Goal: Information Seeking & Learning: Learn about a topic

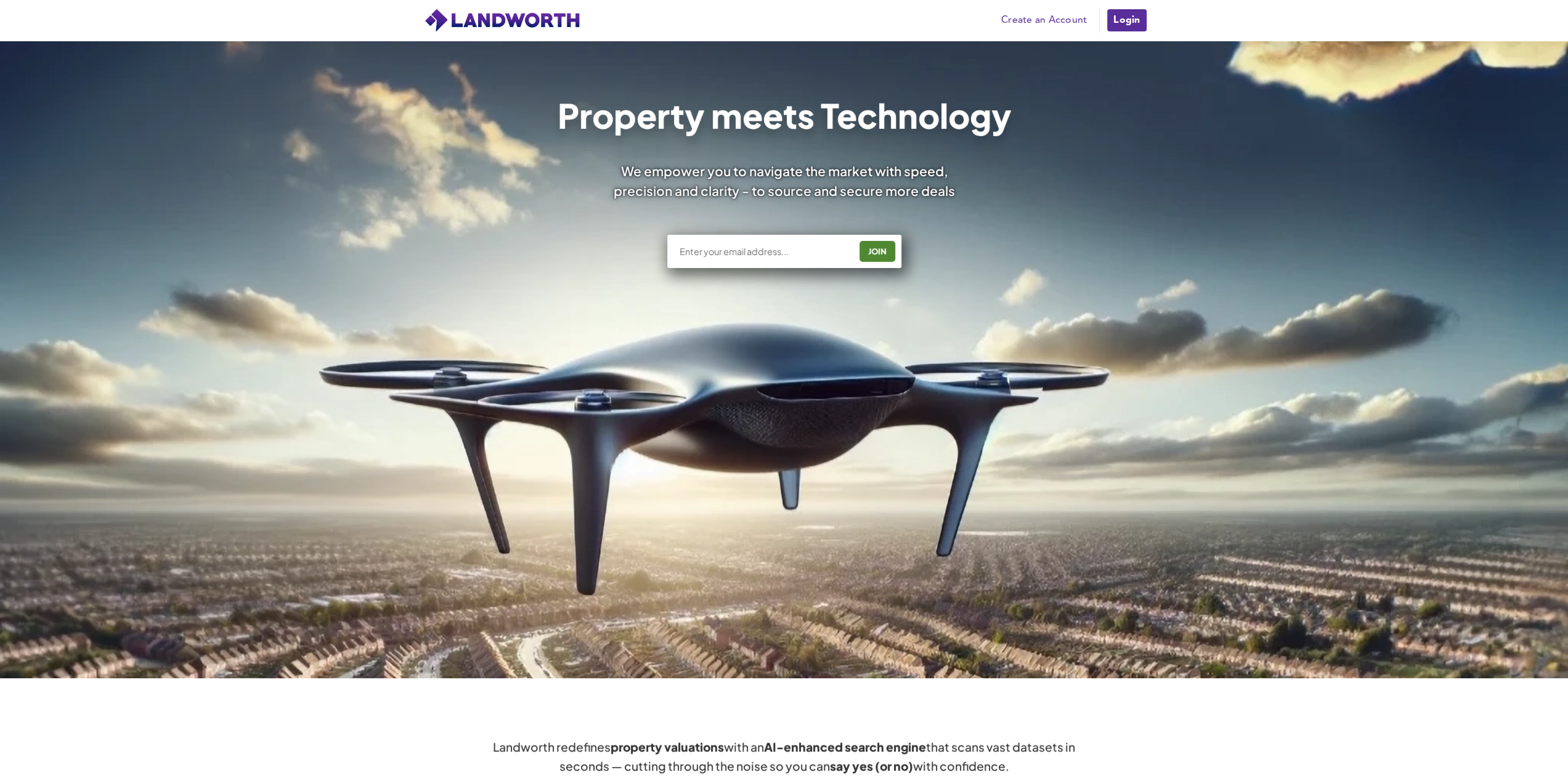
click at [1118, 16] on link "Login" at bounding box center [1126, 20] width 41 height 25
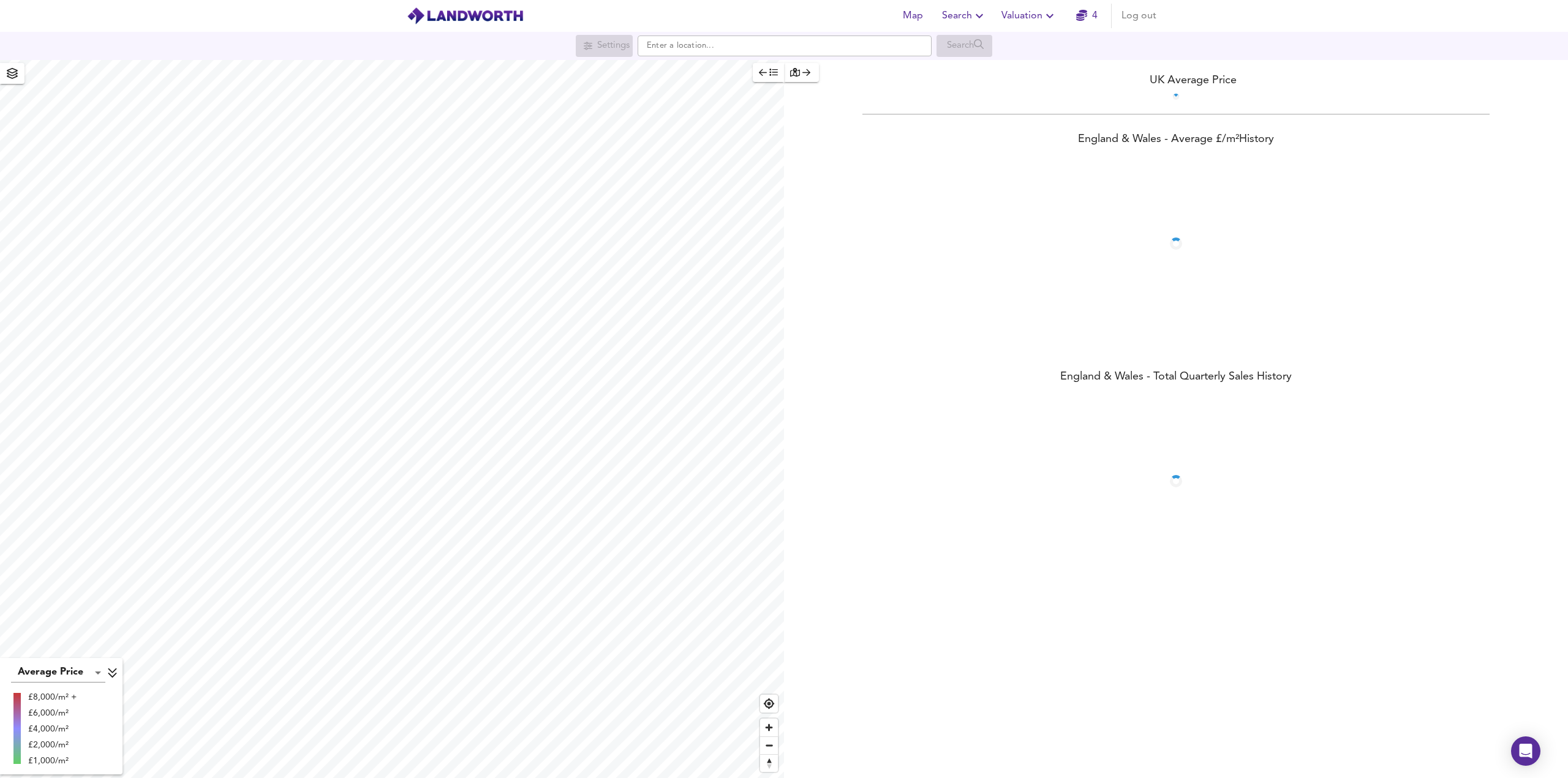
click at [975, 23] on span "Search" at bounding box center [964, 16] width 44 height 17
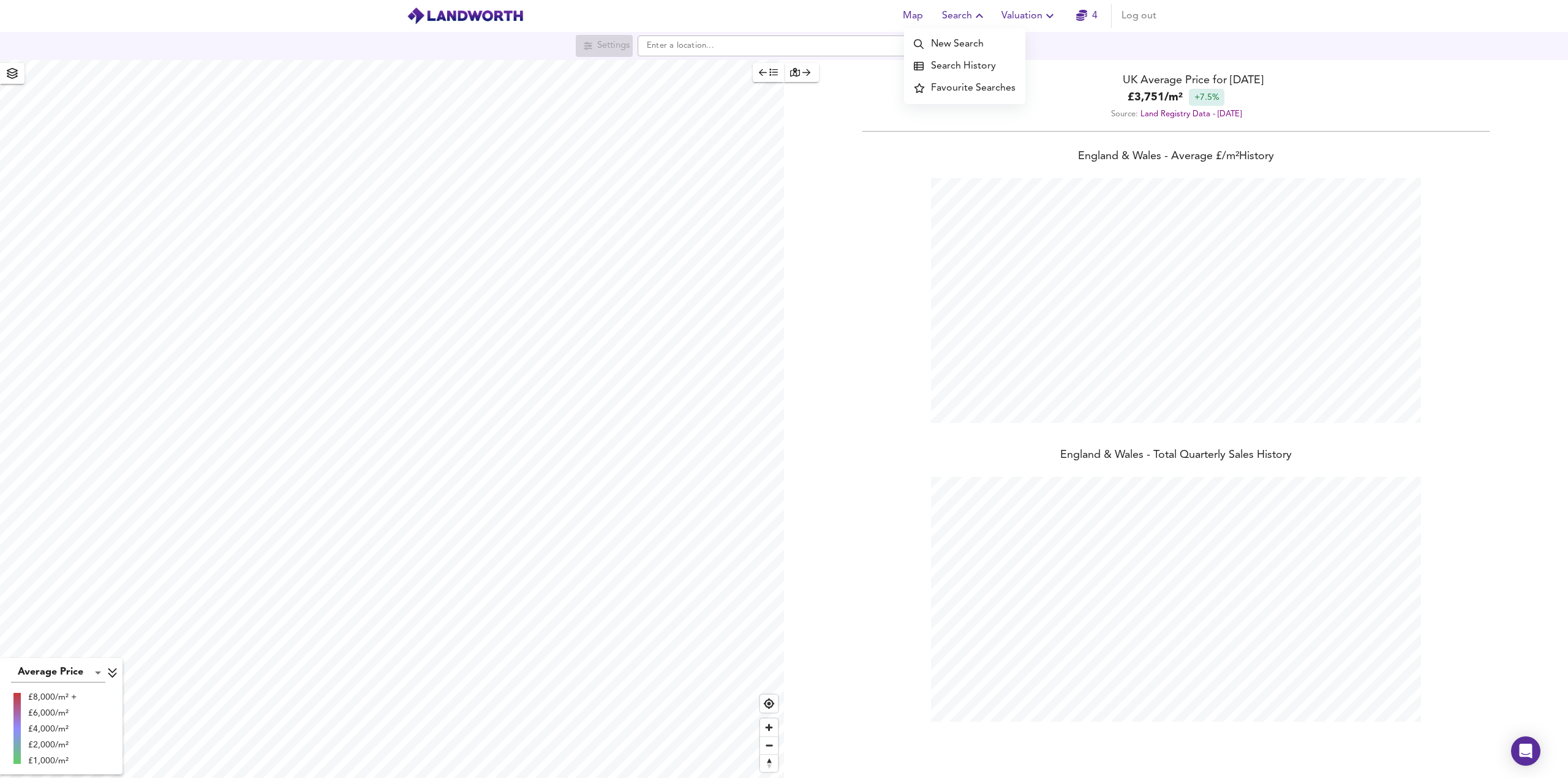
scroll to position [778, 1568]
click at [961, 62] on li "Search History" at bounding box center [965, 66] width 121 height 22
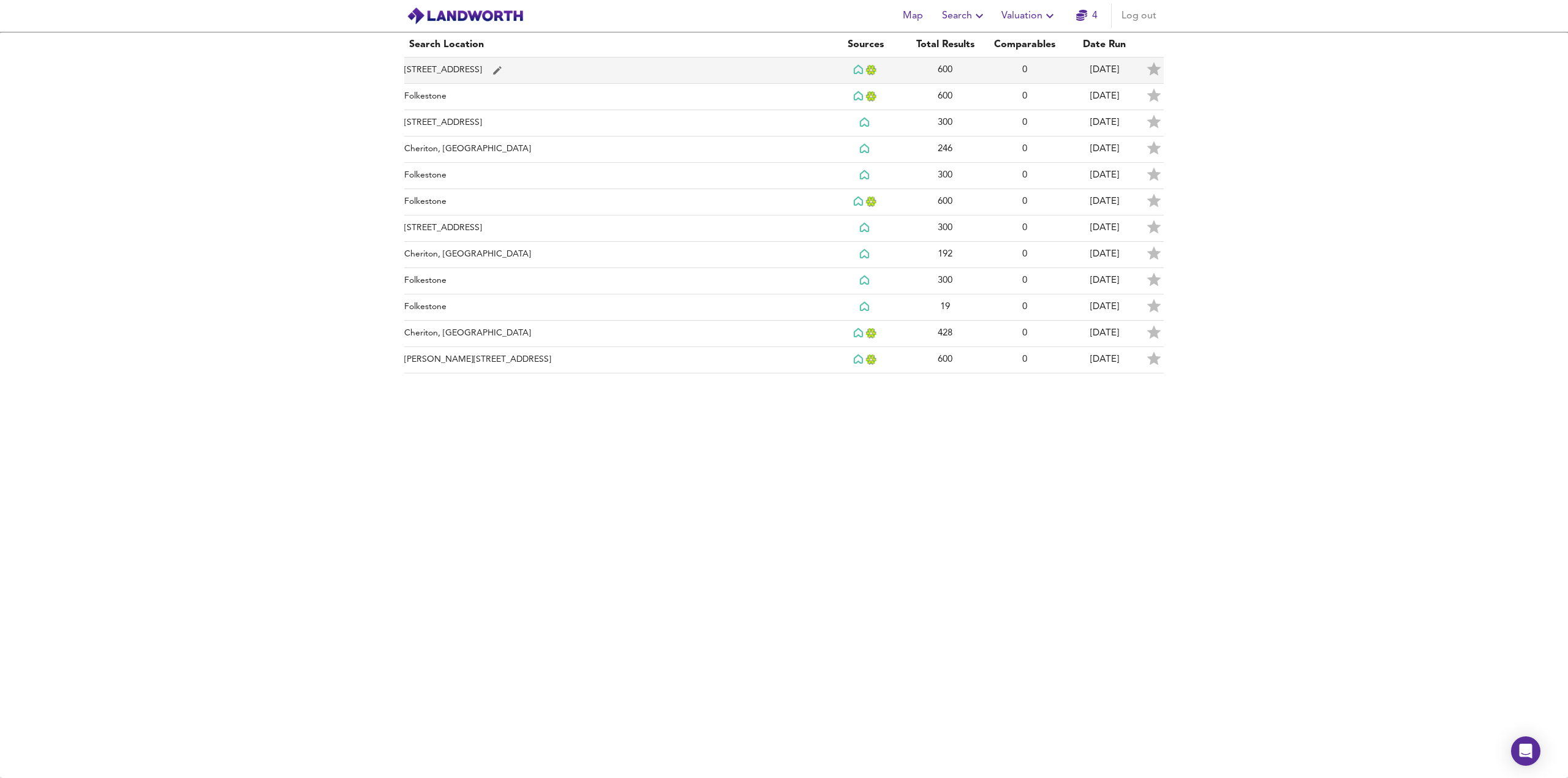
click at [490, 71] on td "[STREET_ADDRESS]" at bounding box center [614, 71] width 421 height 26
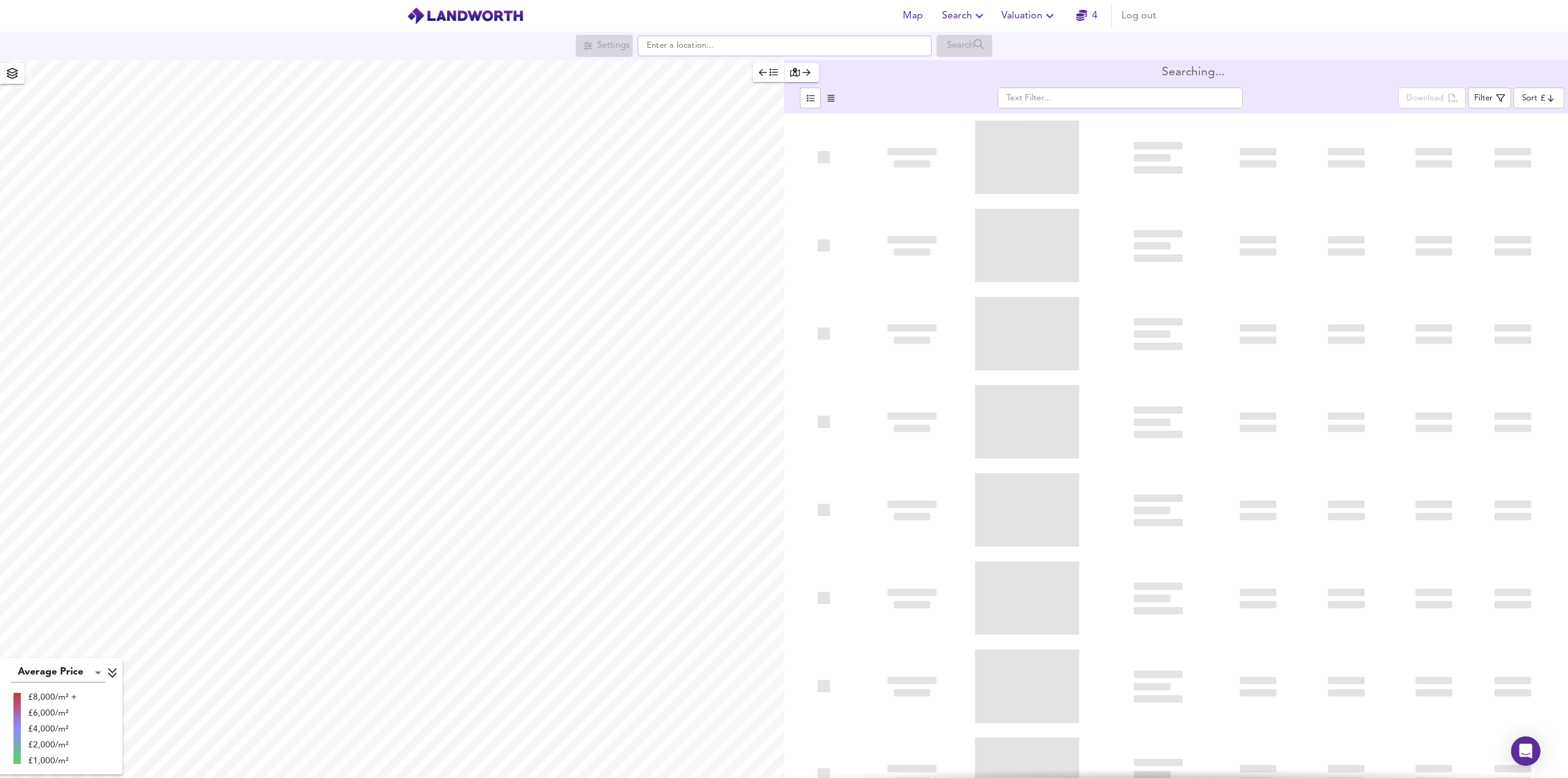
type input "bestdeal"
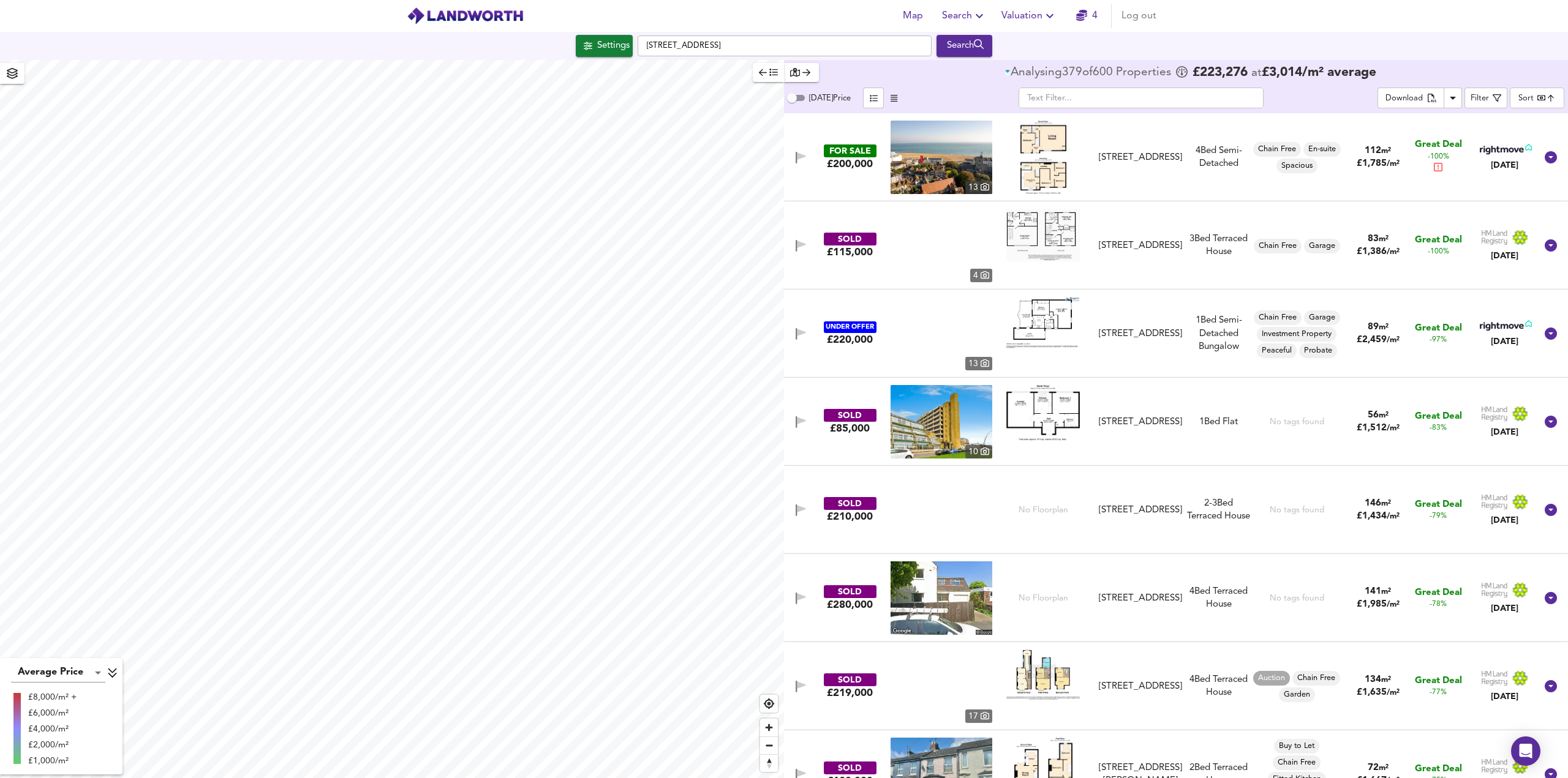
click at [1531, 101] on body "Map Search Valuation 4 Log out Settings [GEOGRAPHIC_DATA] Search Average Price …" at bounding box center [784, 389] width 1568 height 778
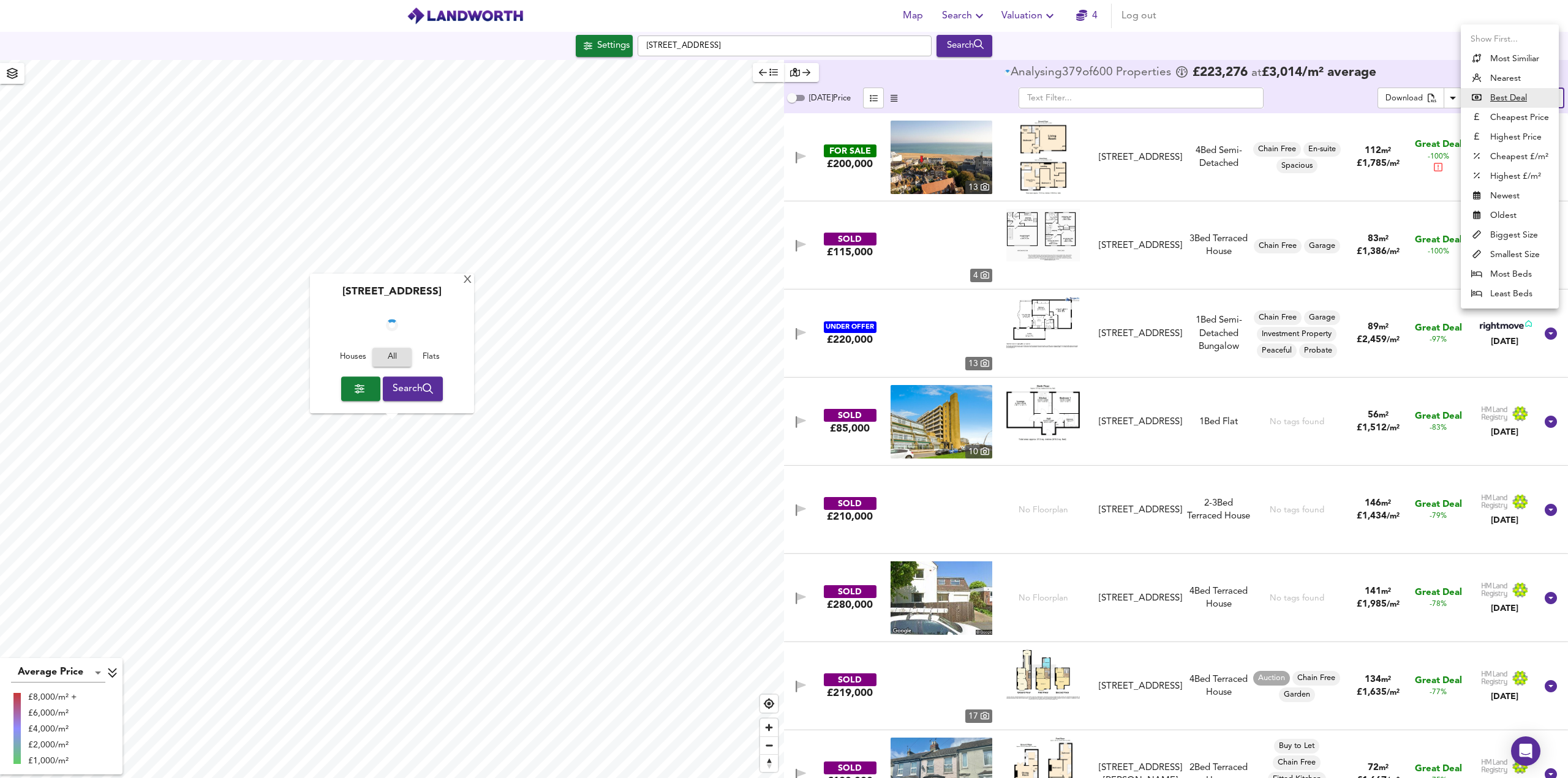
checkbox input "false"
checkbox input "true"
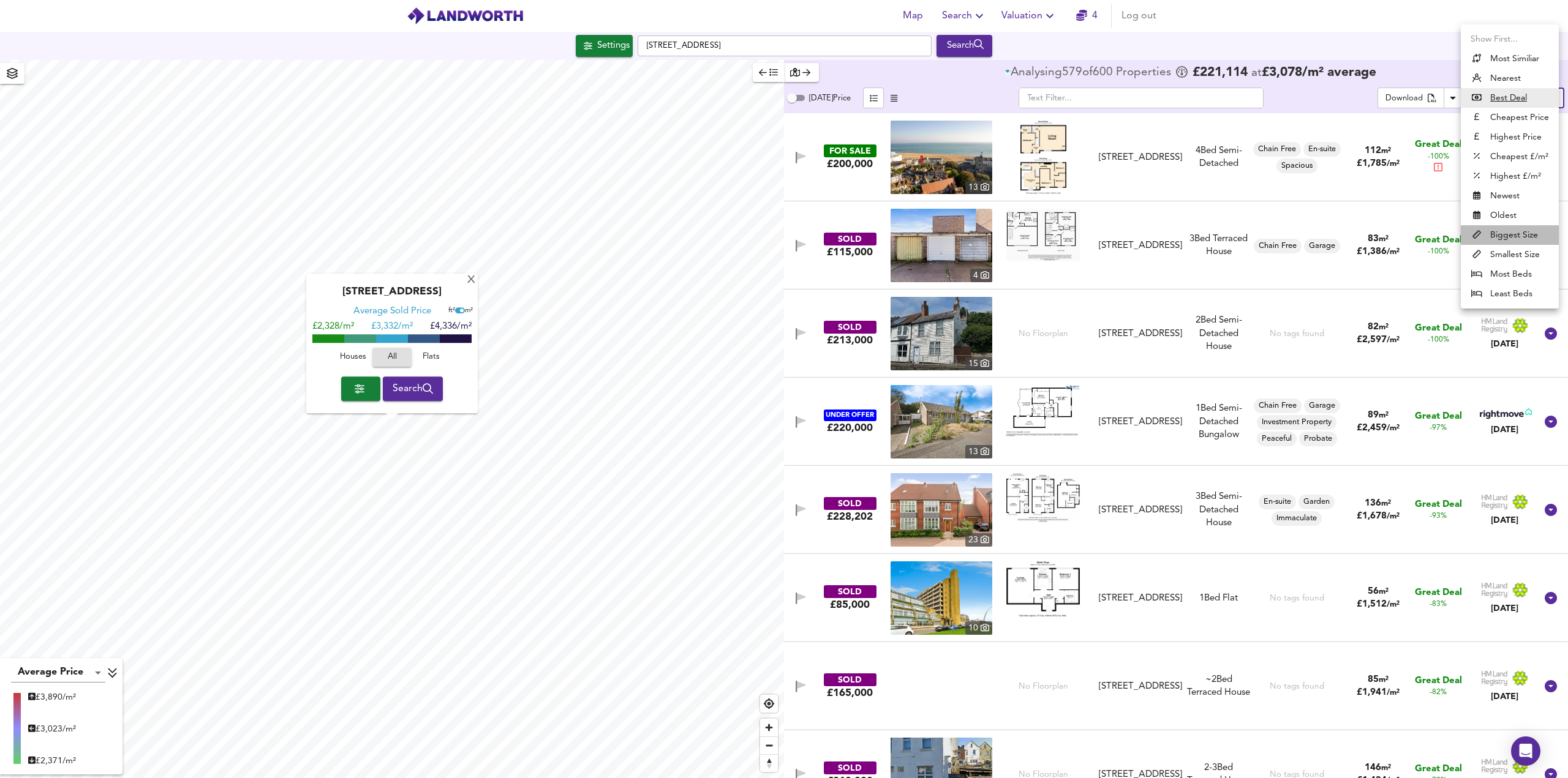
click at [1522, 232] on li "Biggest Size" at bounding box center [1509, 234] width 98 height 20
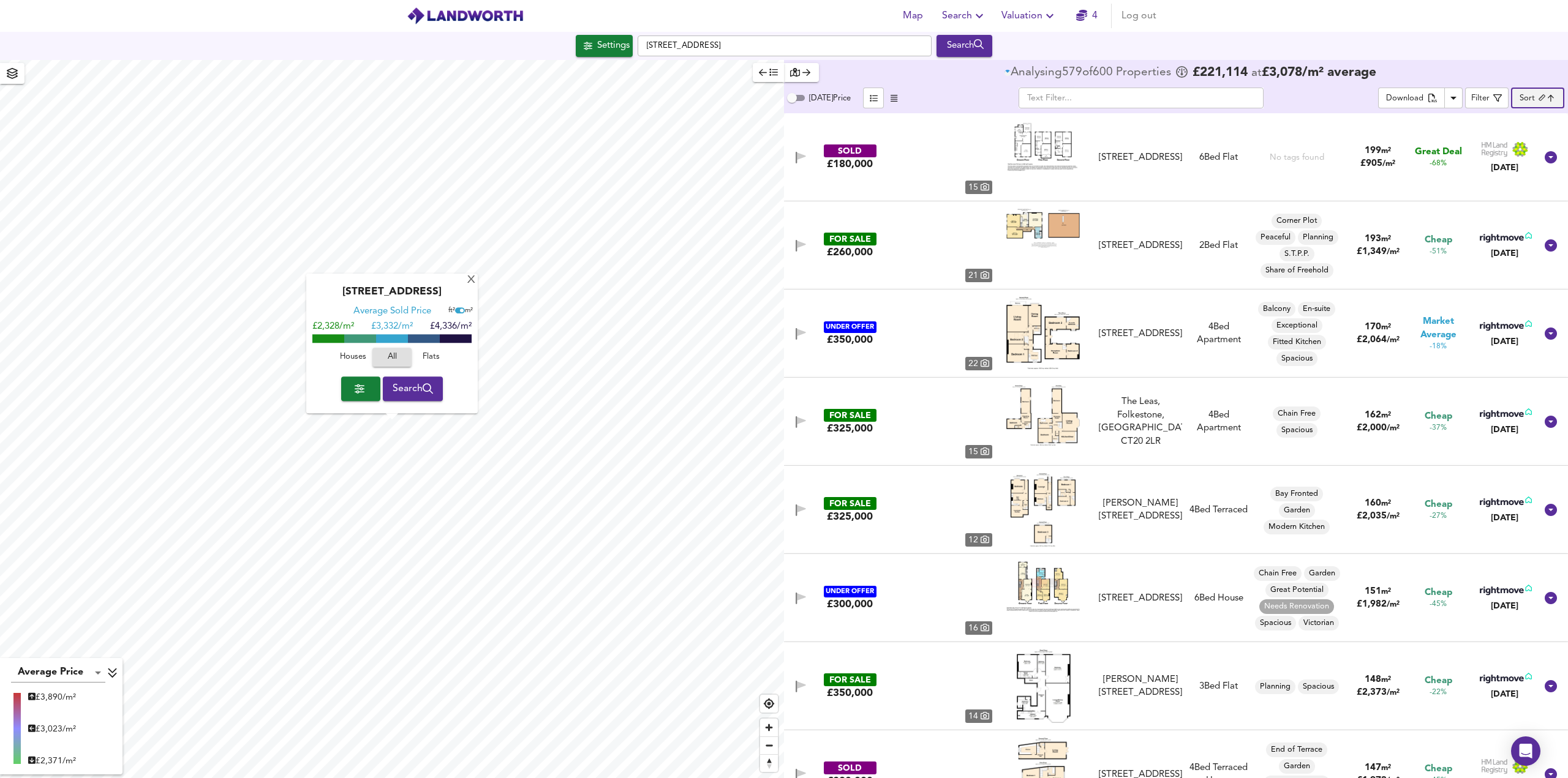
type input "biggest"
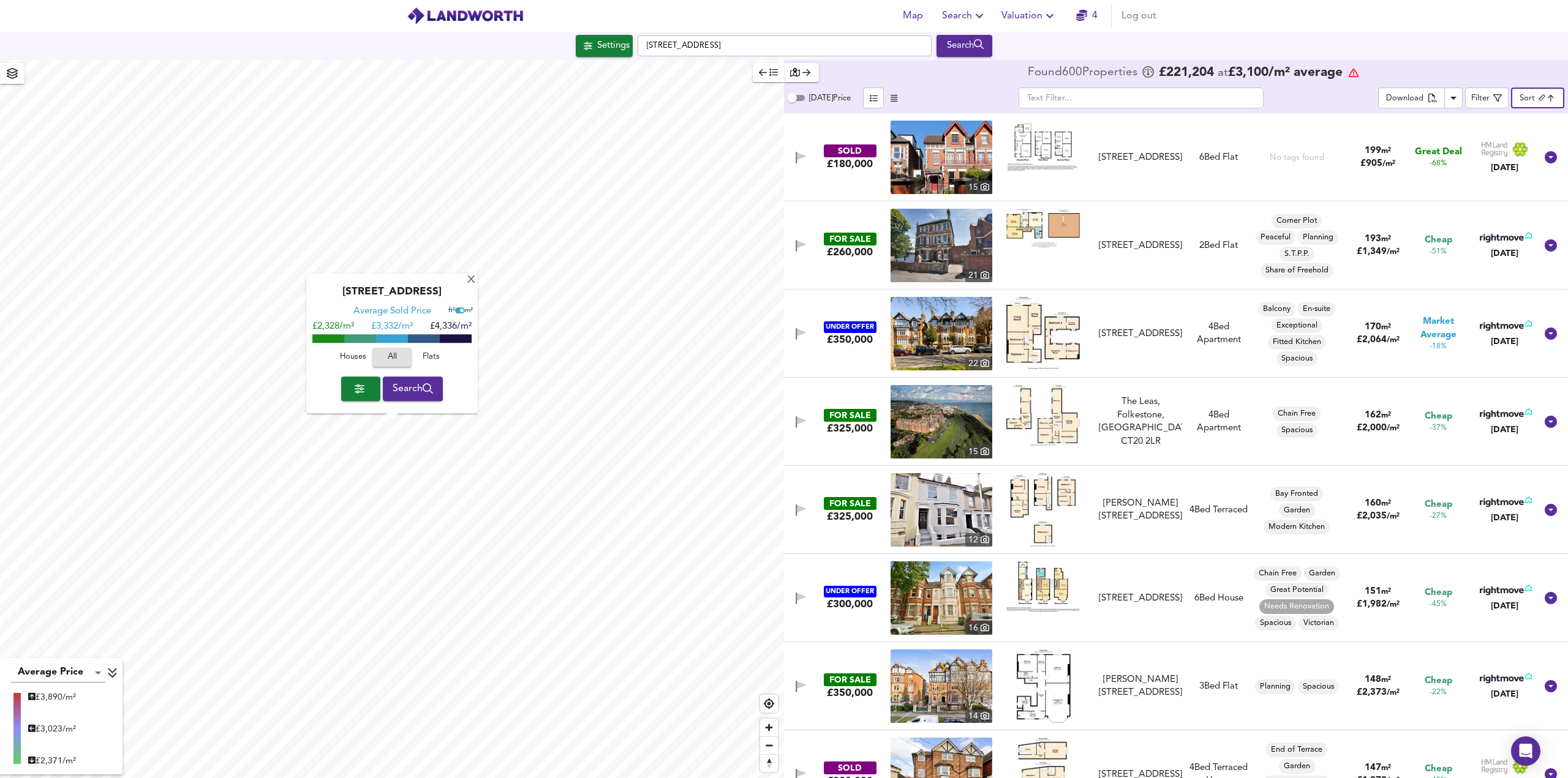
click at [954, 149] on img at bounding box center [941, 158] width 101 height 73
click at [969, 14] on span "Search" at bounding box center [964, 16] width 44 height 17
click at [972, 64] on li "Search History" at bounding box center [965, 66] width 121 height 22
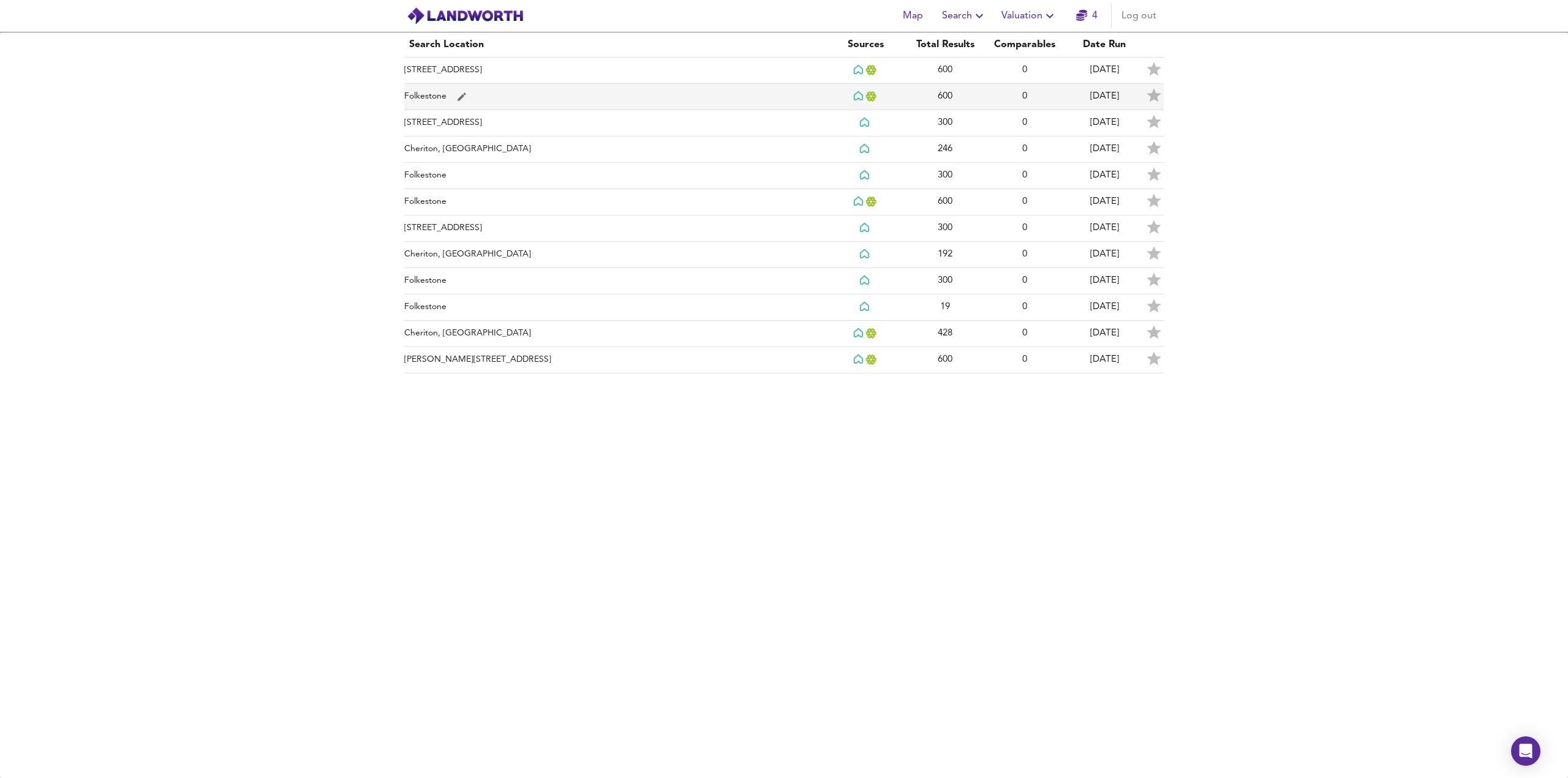
click at [441, 89] on td "Folkestone" at bounding box center [614, 96] width 421 height 26
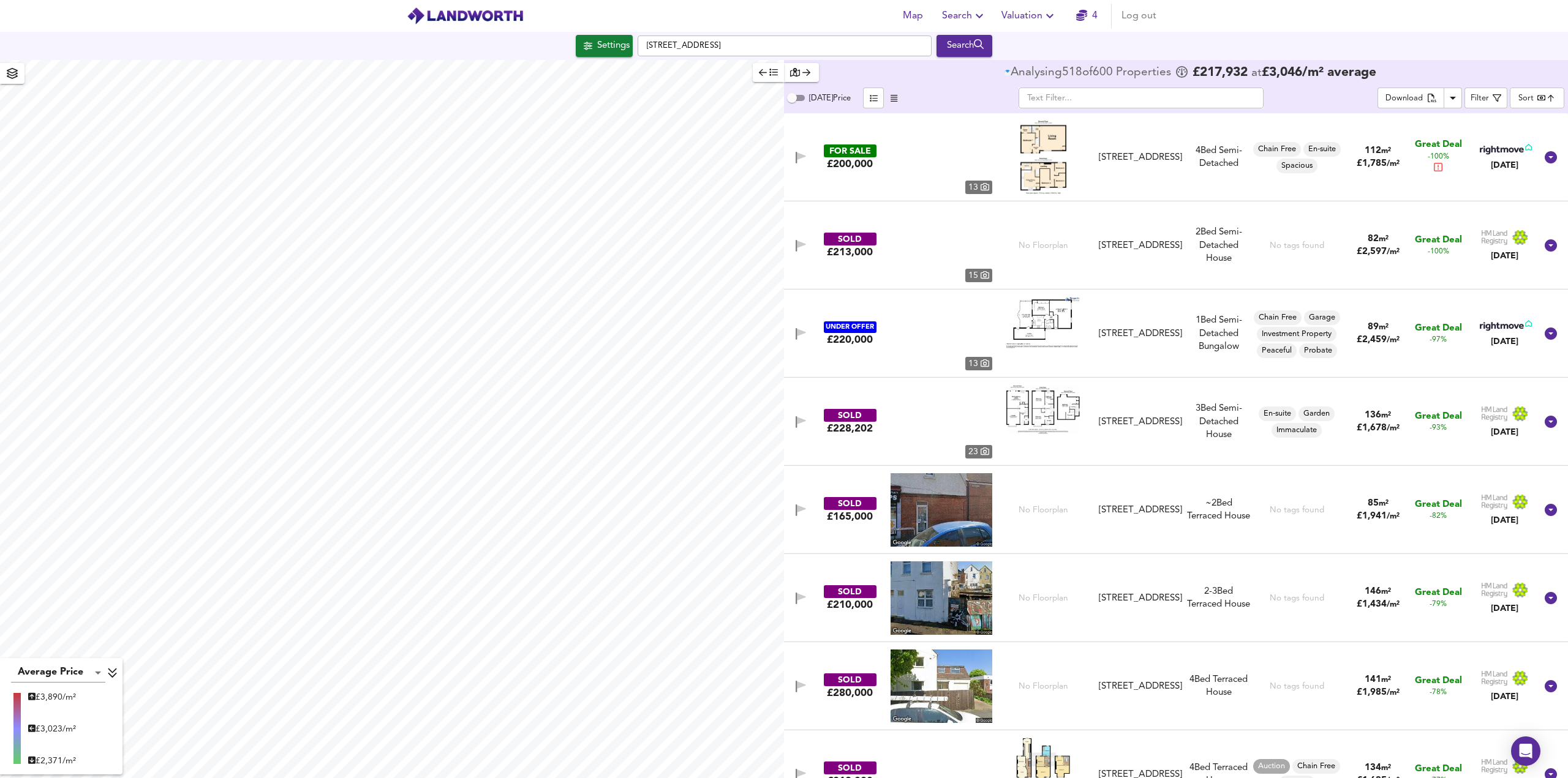
click at [1535, 104] on body "Map Search Valuation 4 Log out Settings [GEOGRAPHIC_DATA] Search Average Price …" at bounding box center [784, 389] width 1568 height 778
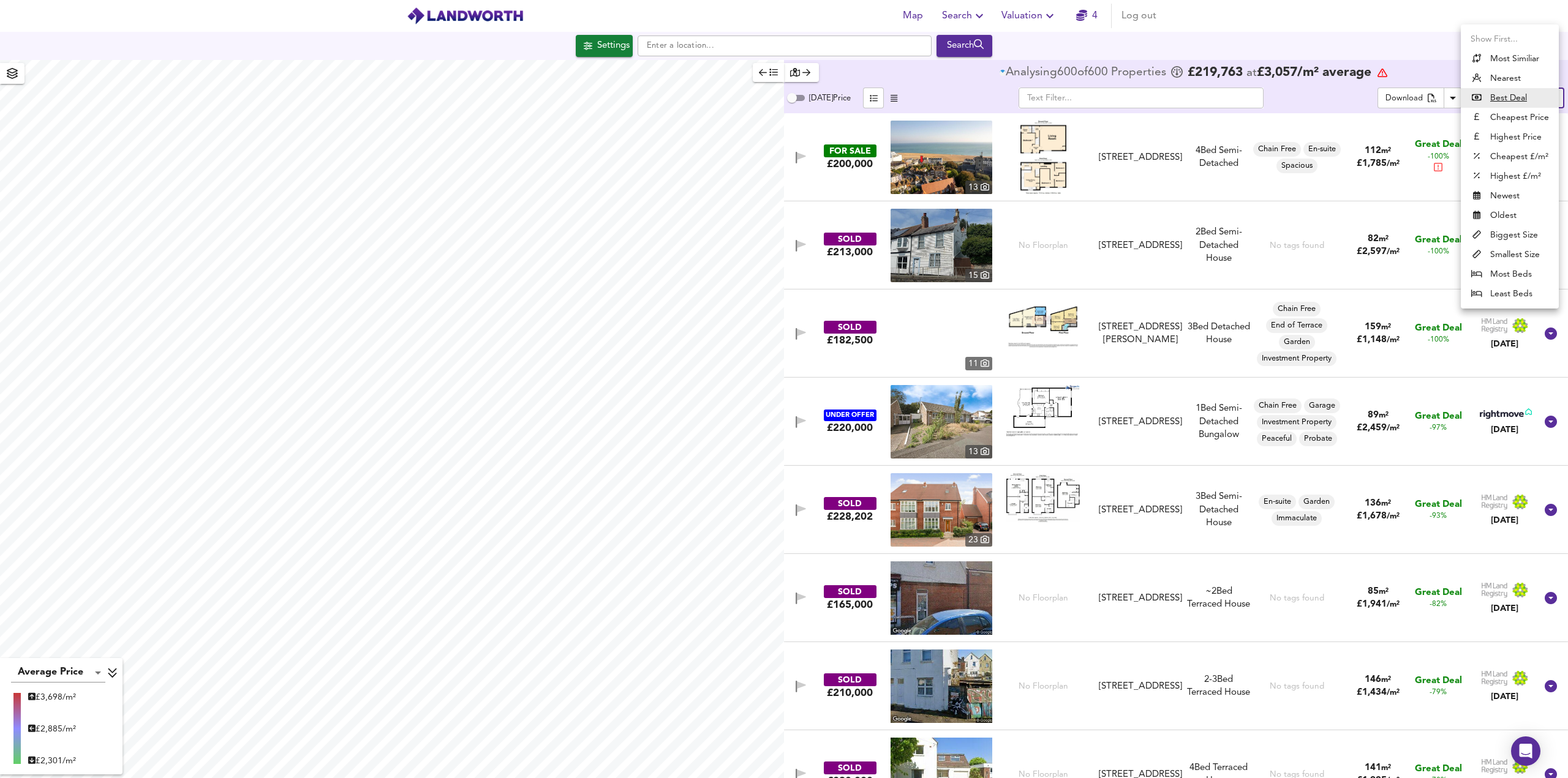
click at [1504, 237] on li "Biggest Size" at bounding box center [1509, 234] width 98 height 20
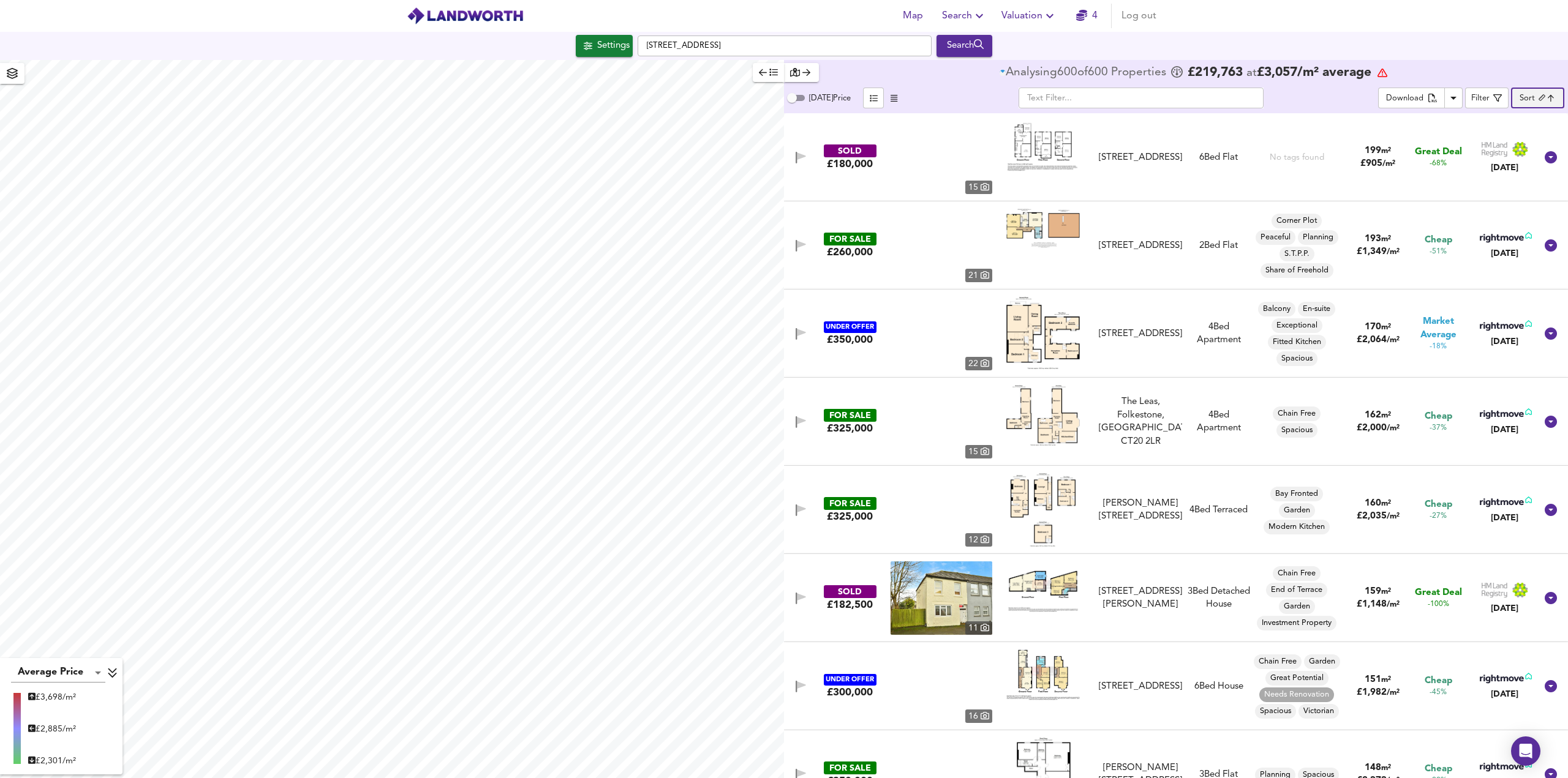
type input "biggest"
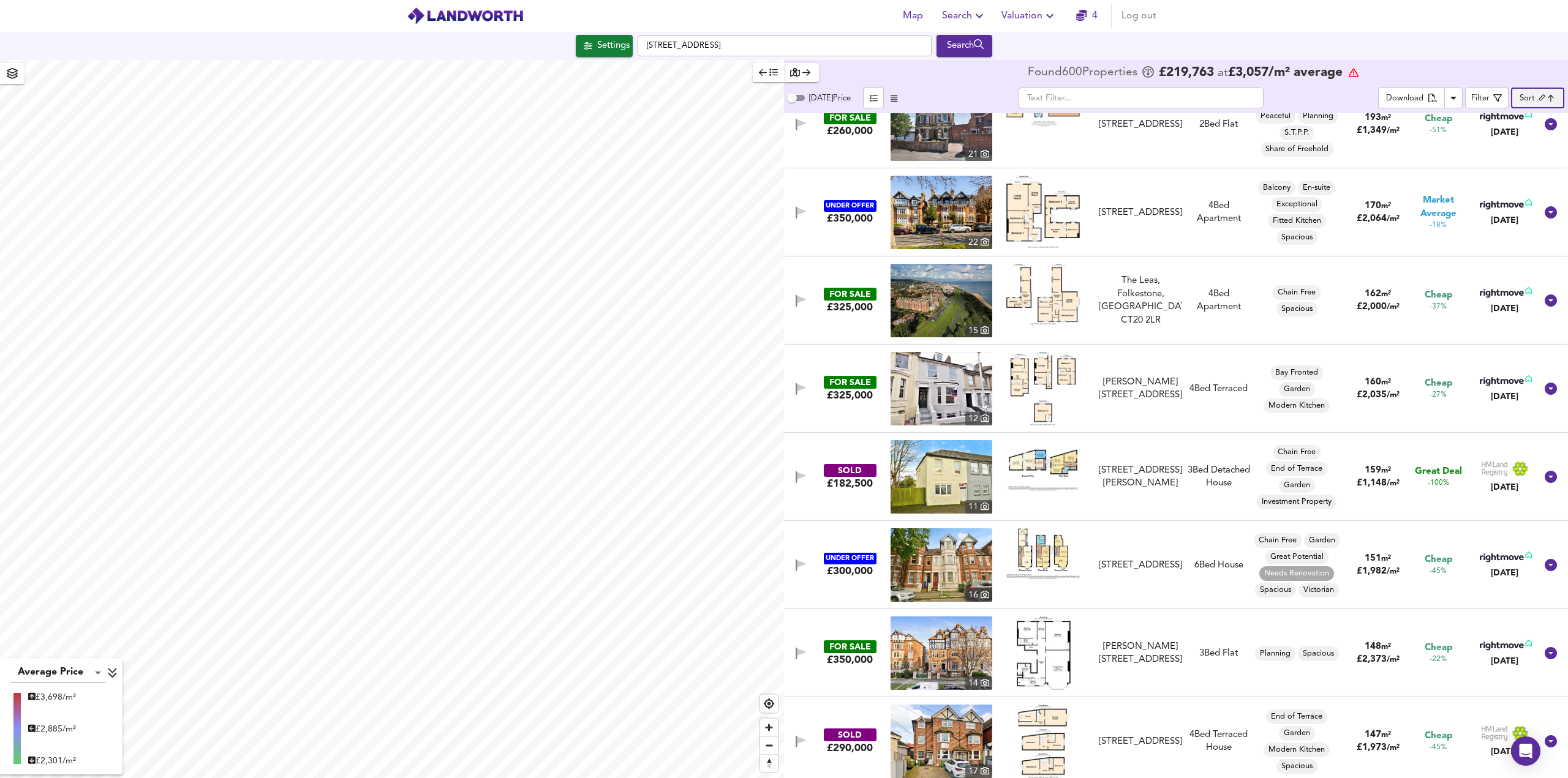
scroll to position [123, 0]
click at [954, 13] on span "Search" at bounding box center [964, 16] width 44 height 17
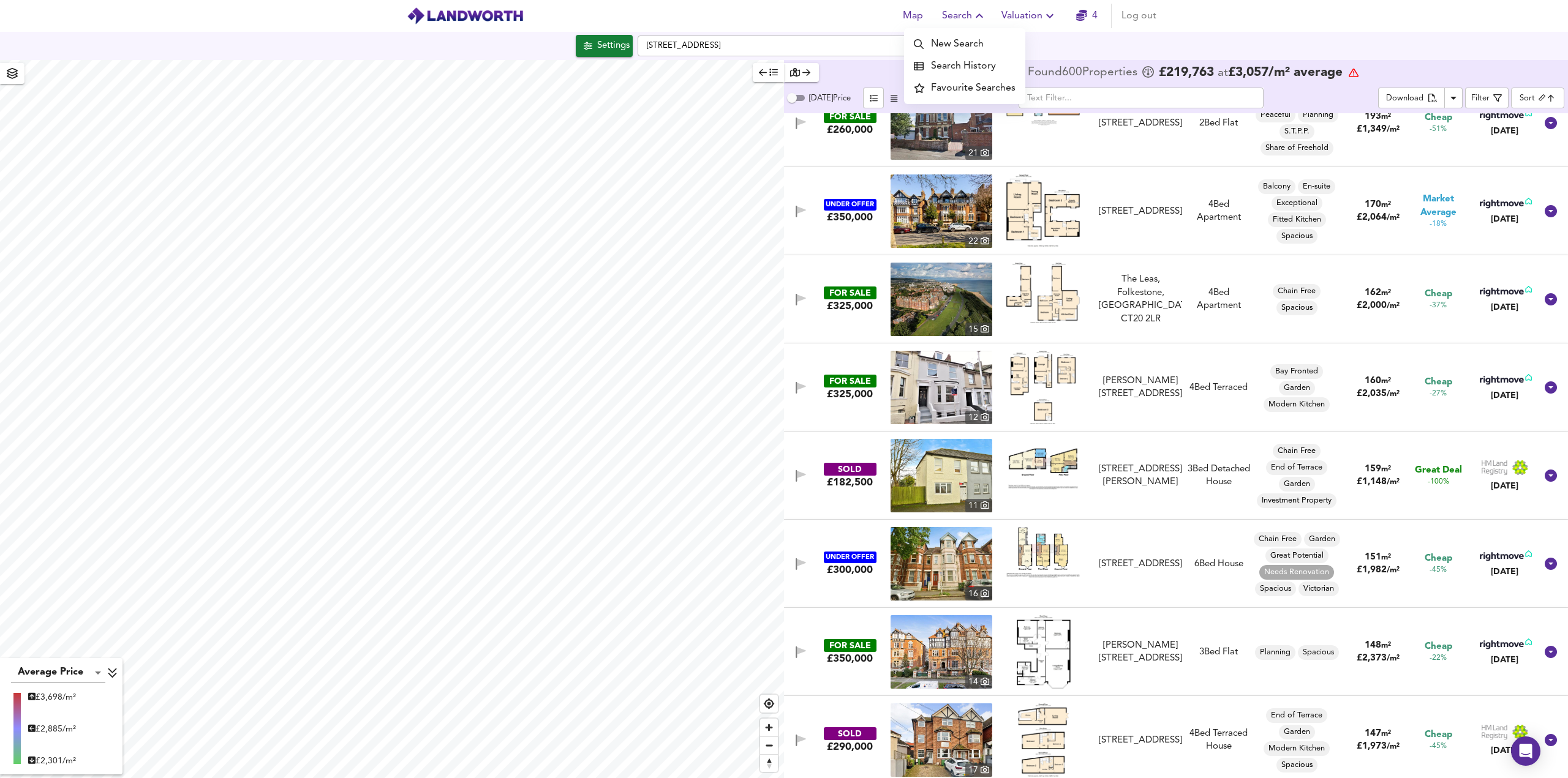
click at [964, 67] on li "Search History" at bounding box center [965, 66] width 121 height 22
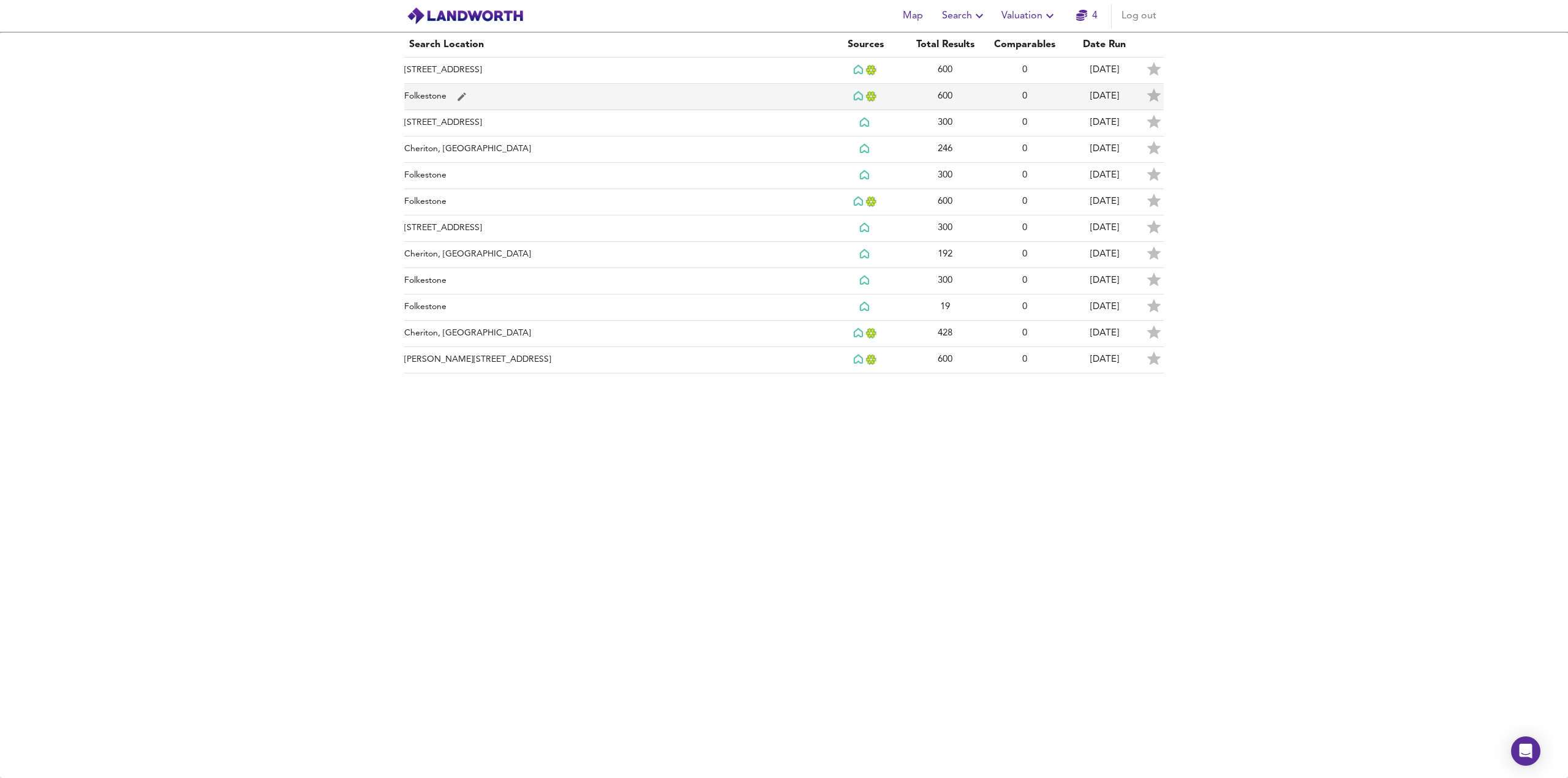
click at [1069, 101] on td "[DATE]" at bounding box center [1104, 96] width 79 height 26
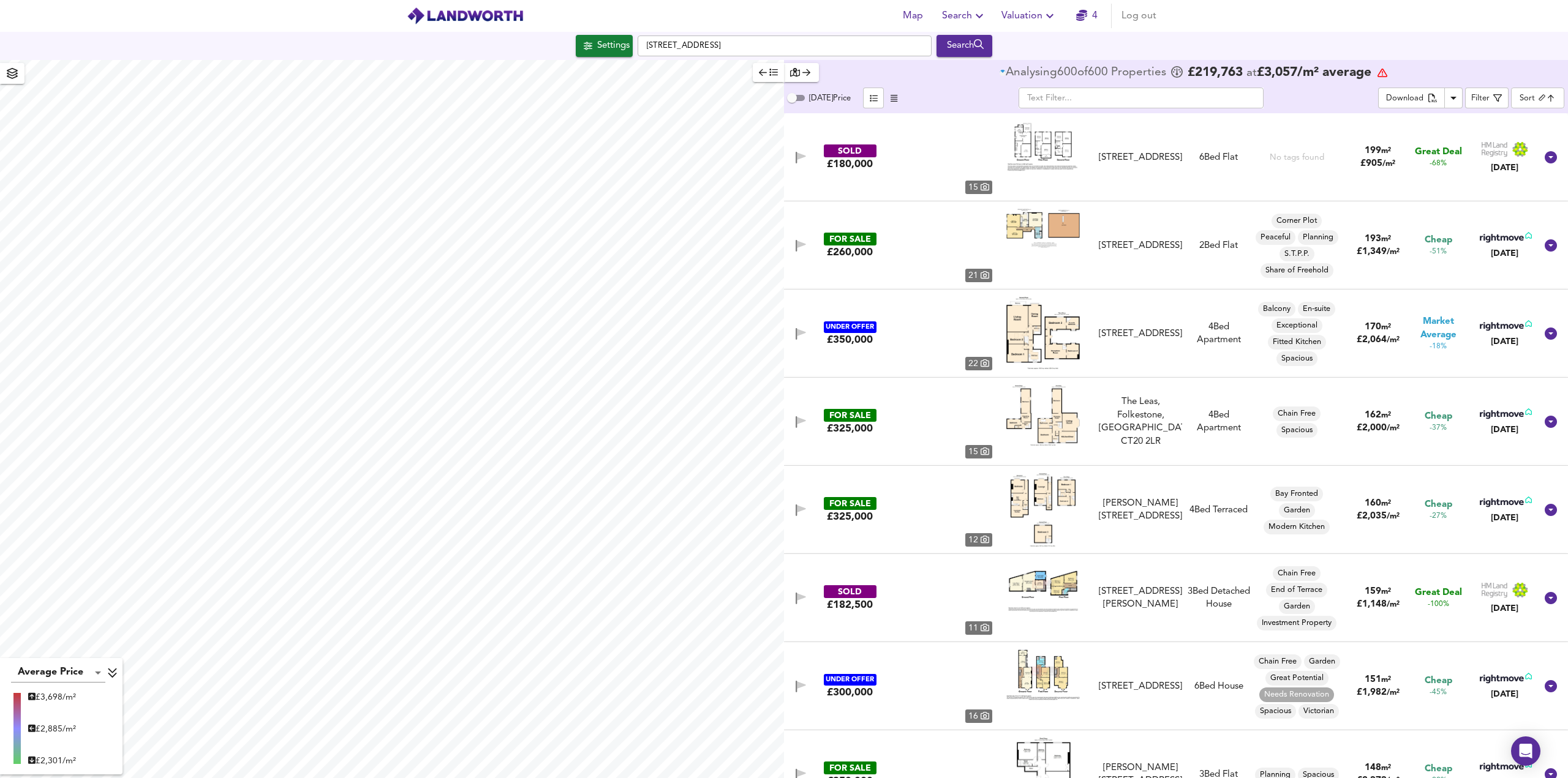
click at [1527, 103] on body "Map Search Valuation 4 Log out Settings [GEOGRAPHIC_DATA] Search Average Price …" at bounding box center [784, 389] width 1568 height 778
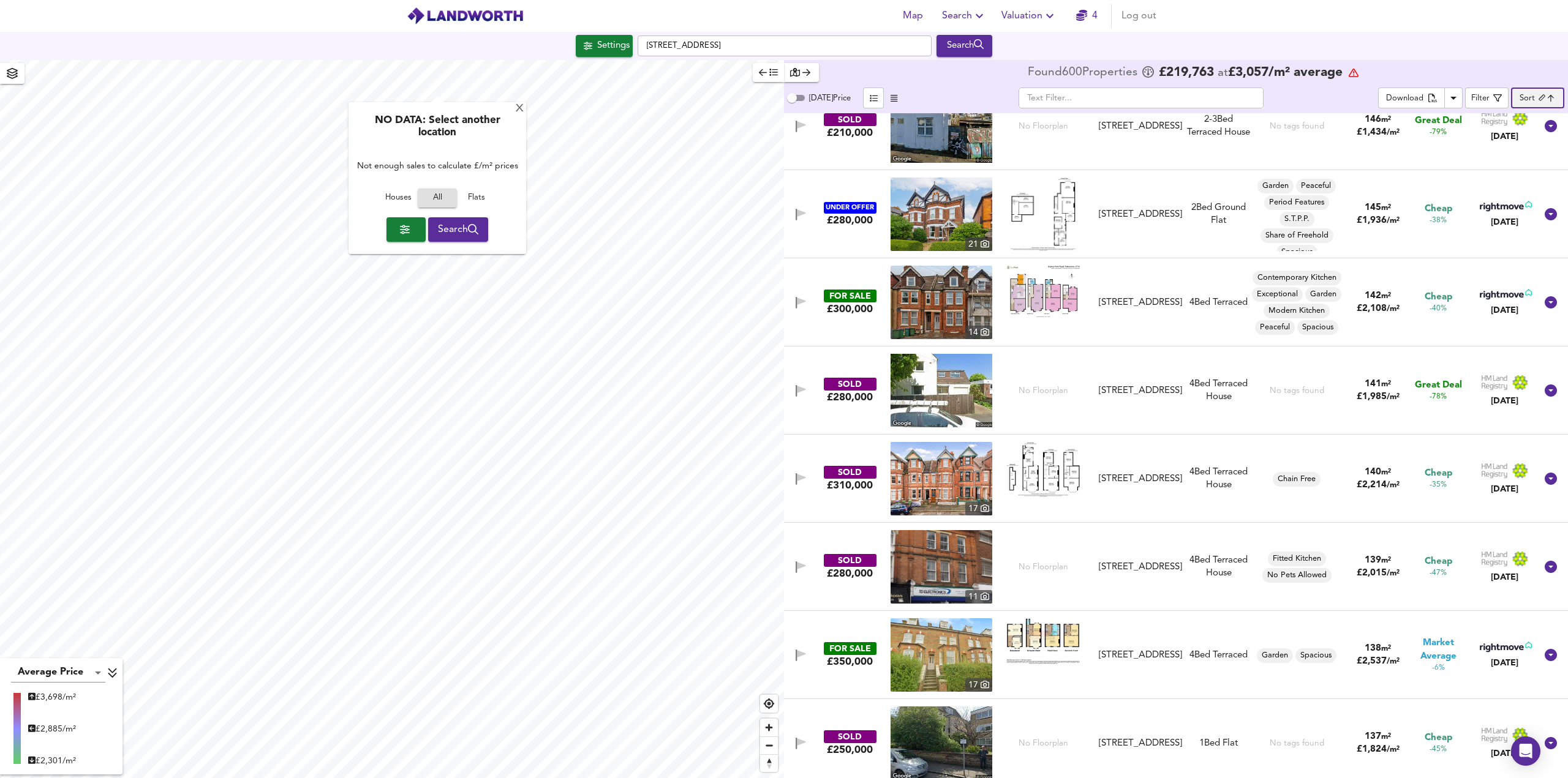
scroll to position [919, 0]
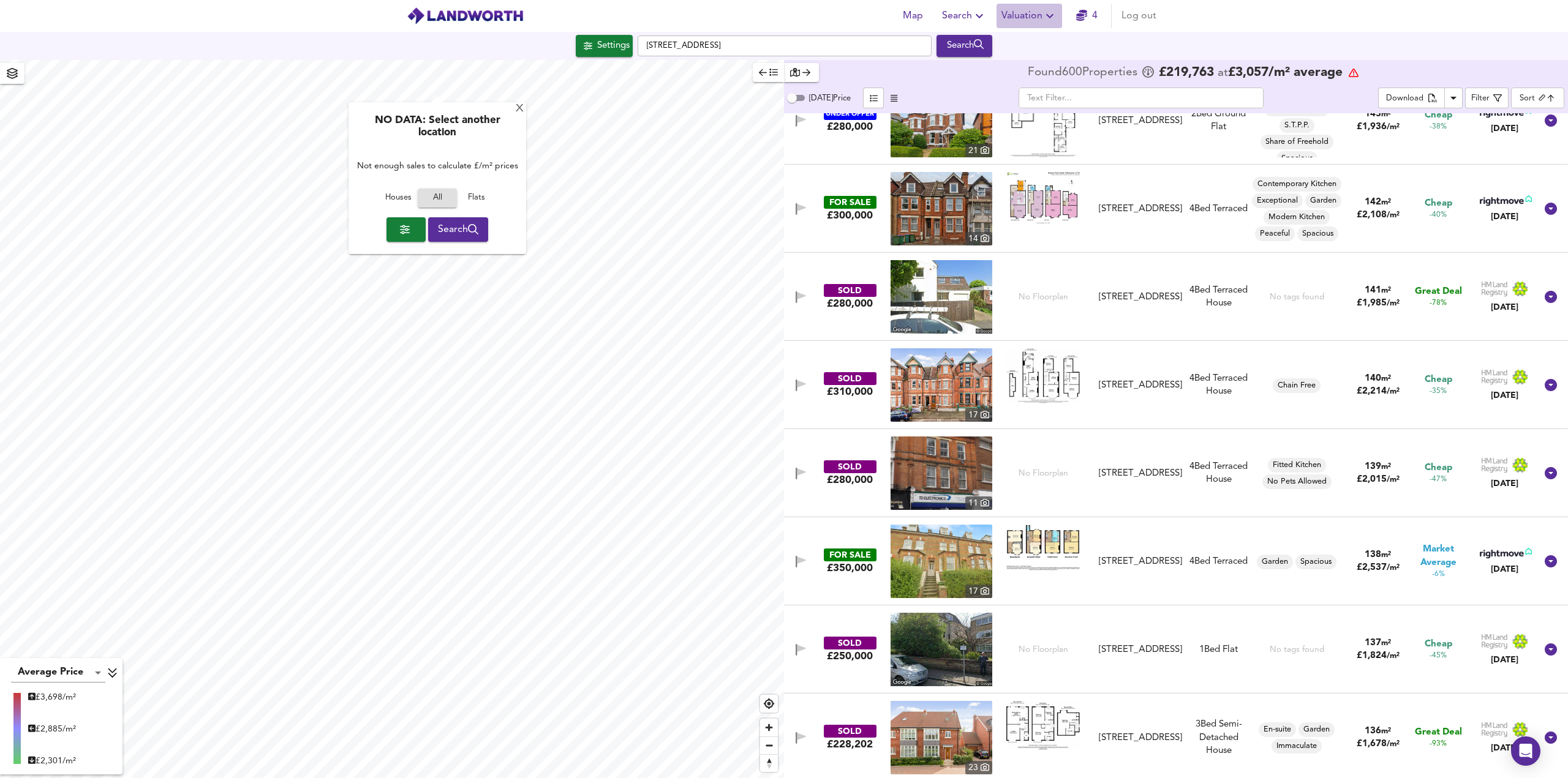
click at [1020, 24] on span "Valuation" at bounding box center [1029, 16] width 55 height 17
click at [977, 20] on icon "button" at bounding box center [979, 15] width 14 height 14
click at [972, 68] on li "Search History" at bounding box center [965, 66] width 121 height 22
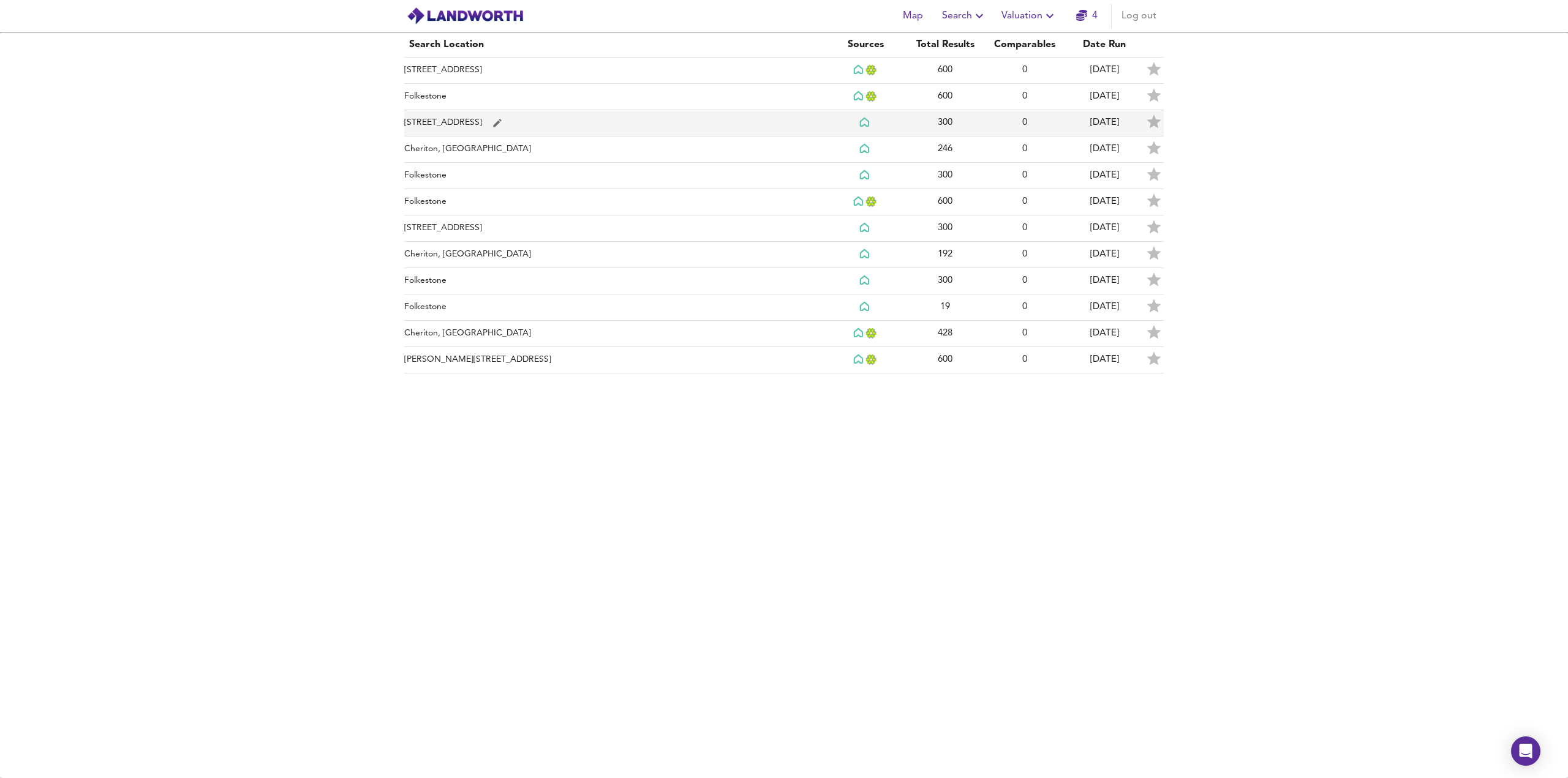
click at [683, 114] on td "[STREET_ADDRESS]" at bounding box center [614, 123] width 421 height 26
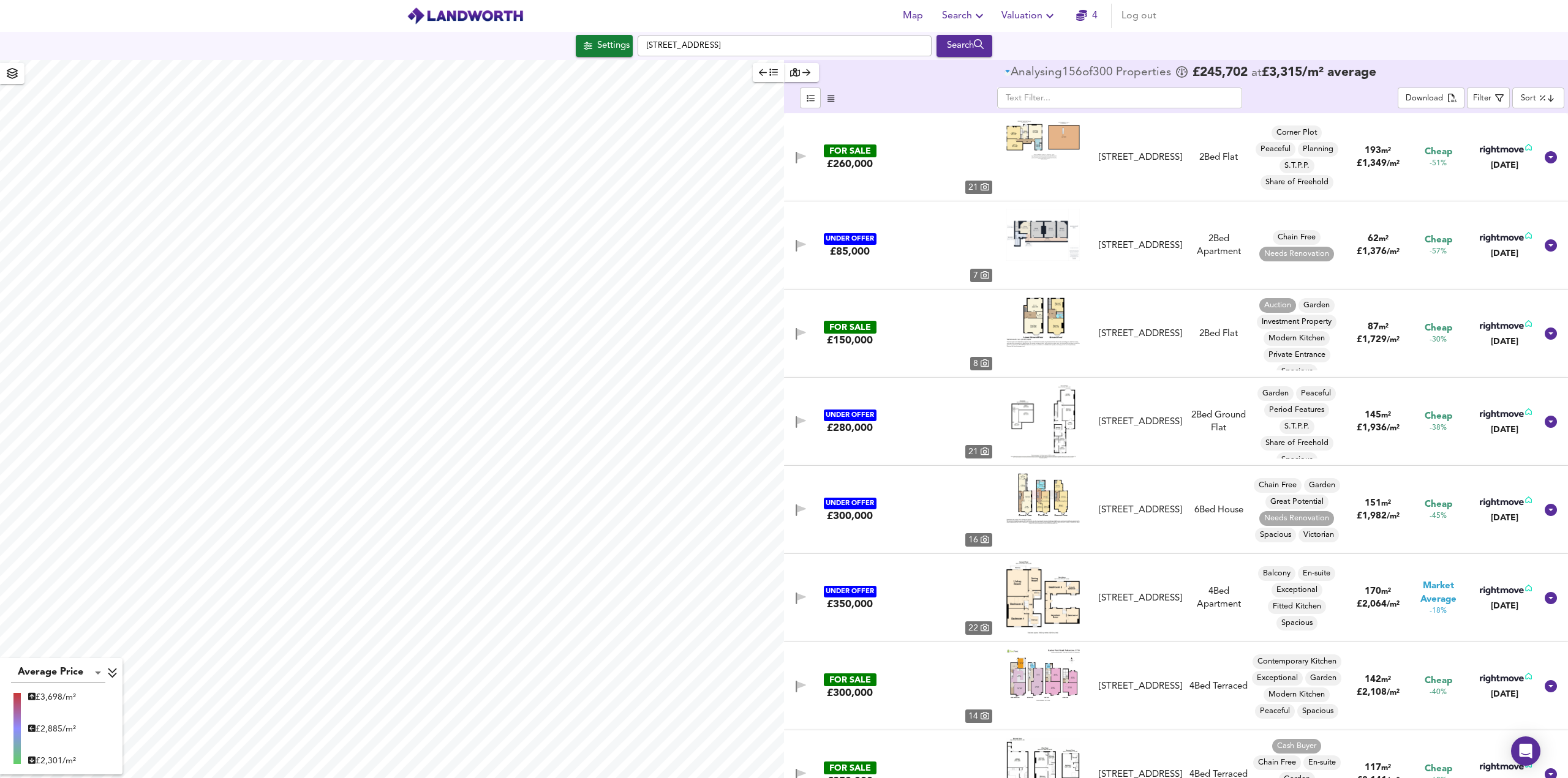
click at [1542, 99] on body "Map Search Valuation 4 Log out Settings [GEOGRAPHIC_DATA] Search Average Price …" at bounding box center [784, 389] width 1568 height 778
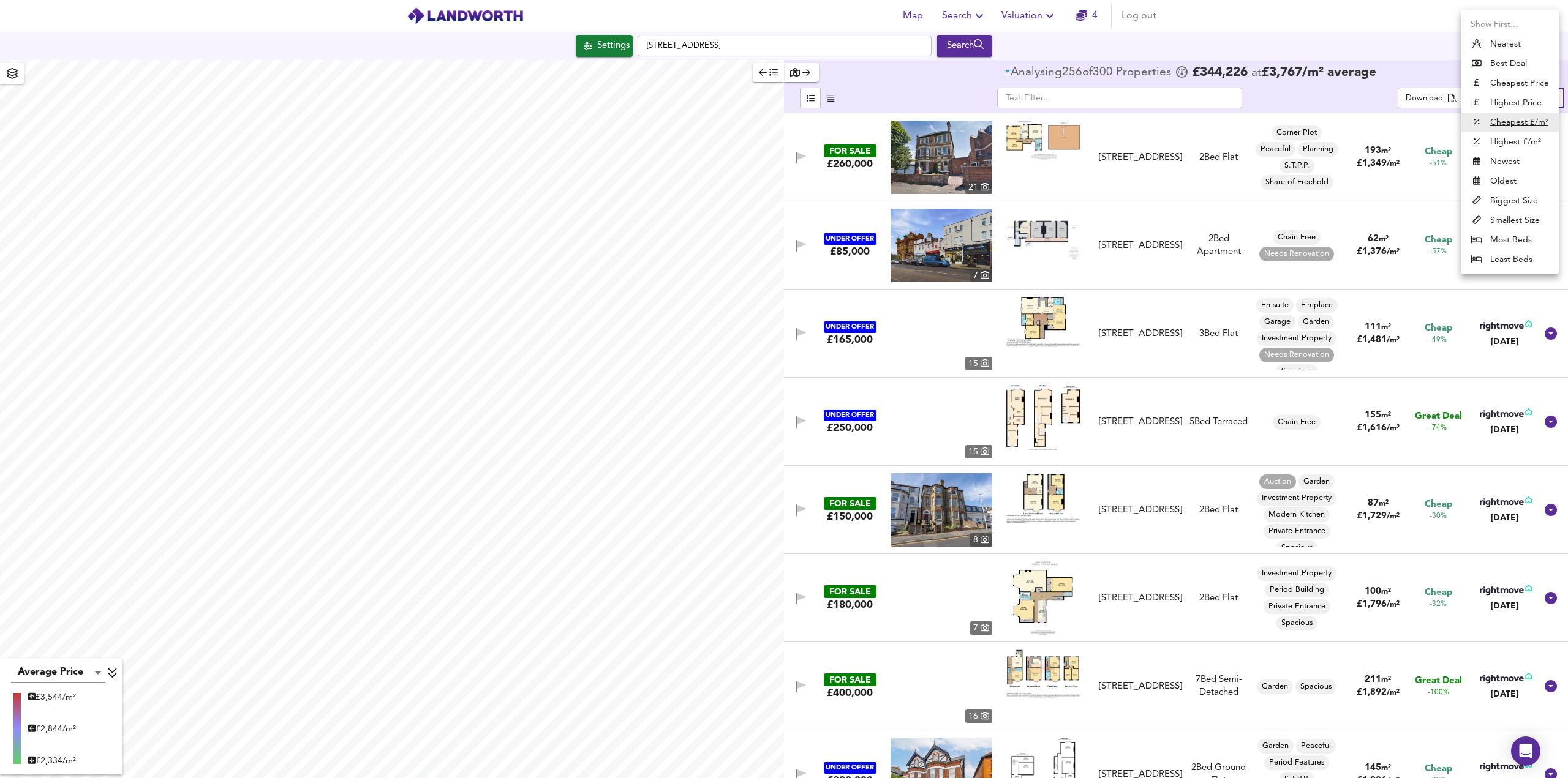
click at [1519, 203] on li "Biggest Size" at bounding box center [1509, 200] width 98 height 20
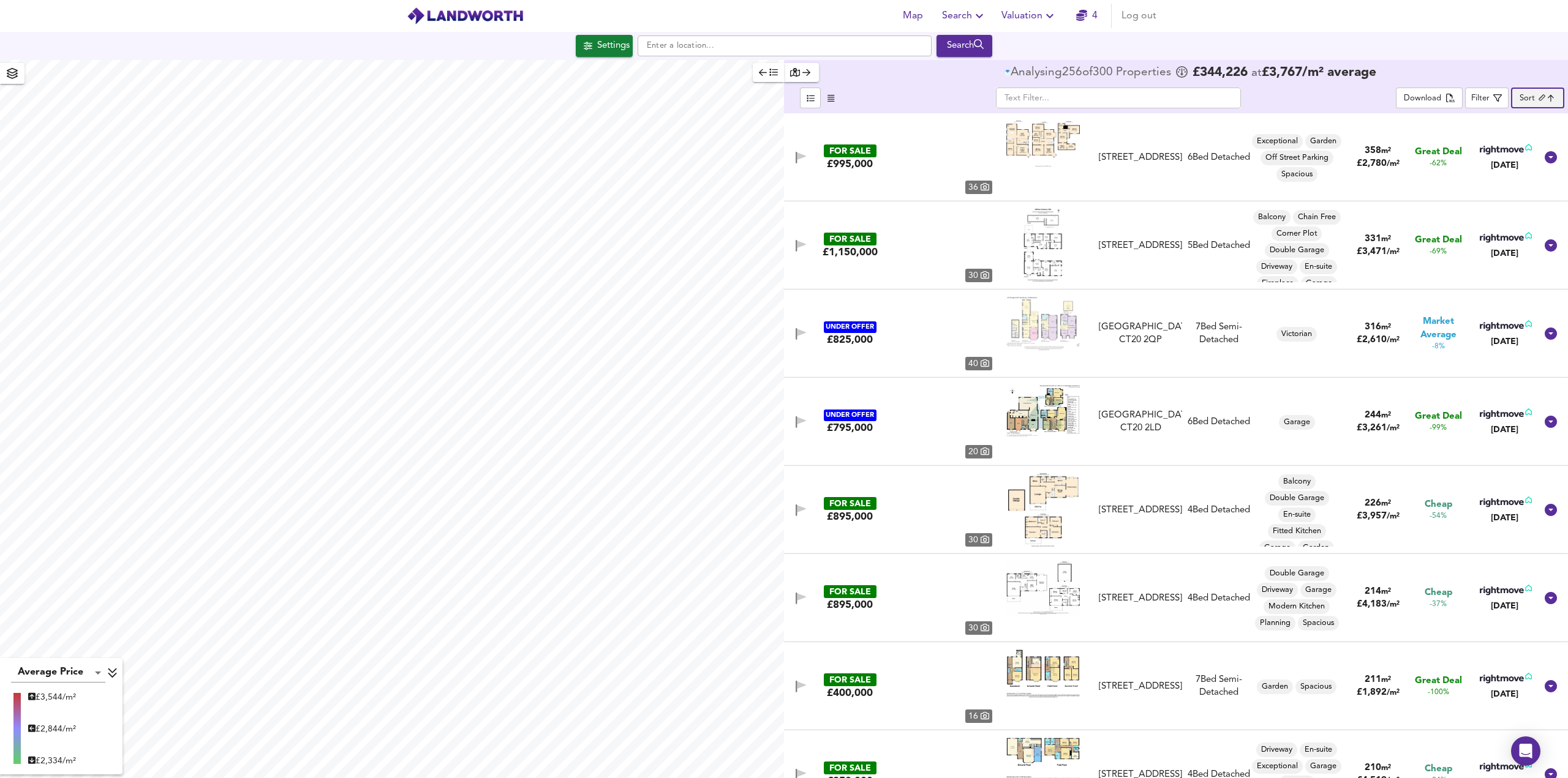
type input "biggest"
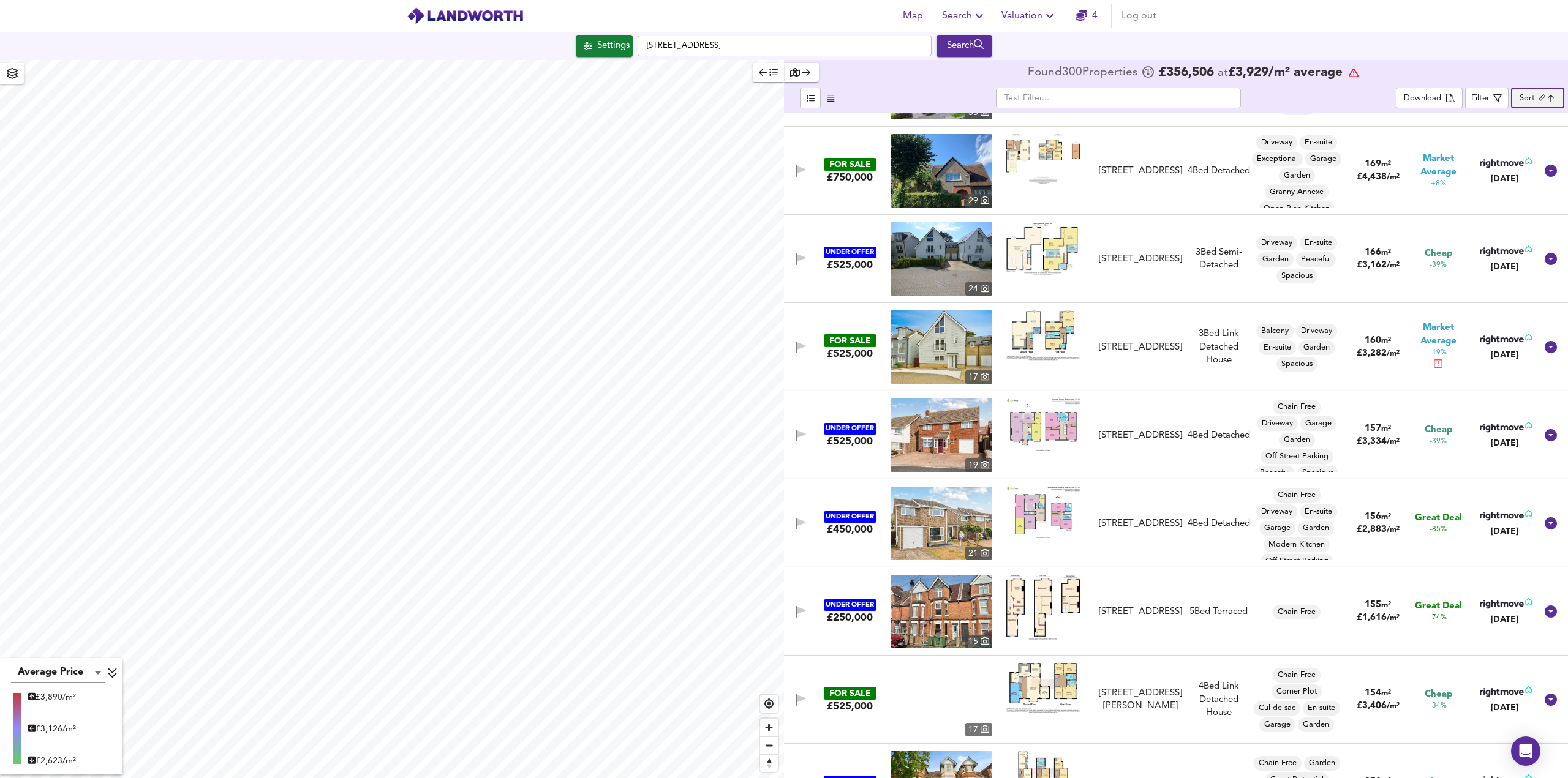
scroll to position [2389, 0]
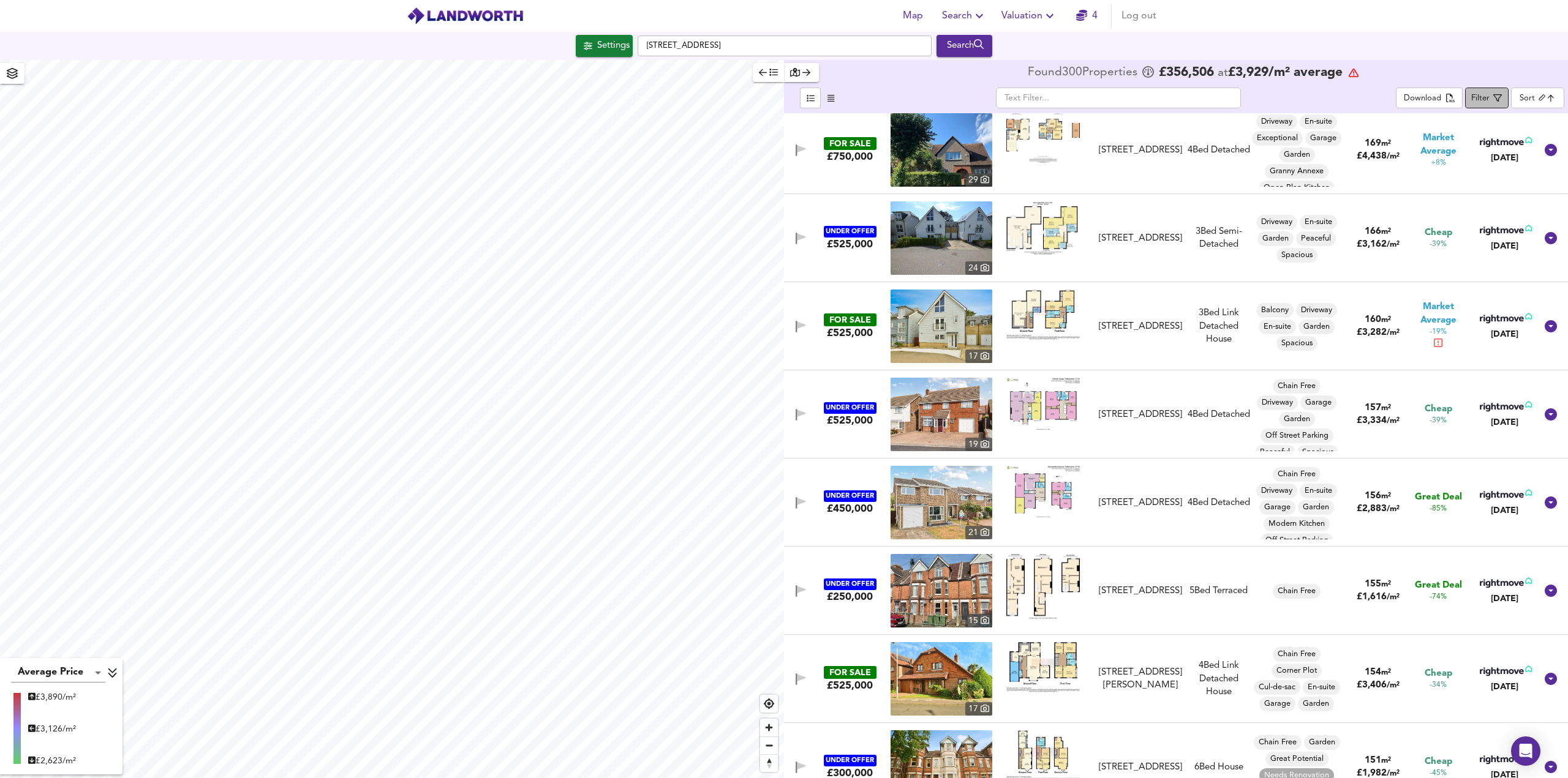
click at [1485, 103] on div "Filter" at bounding box center [1480, 99] width 19 height 14
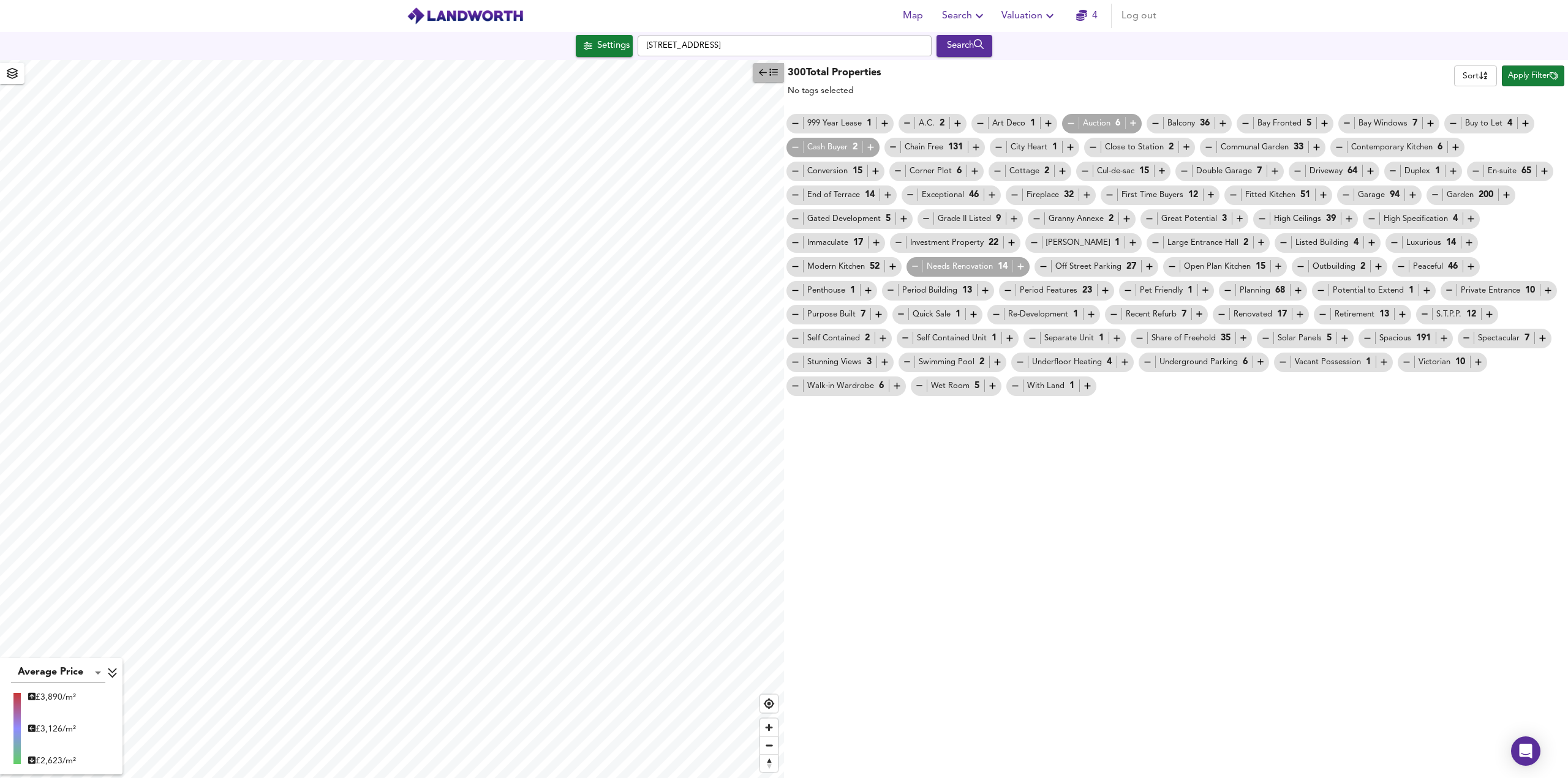
click at [760, 73] on icon "button" at bounding box center [762, 72] width 8 height 7
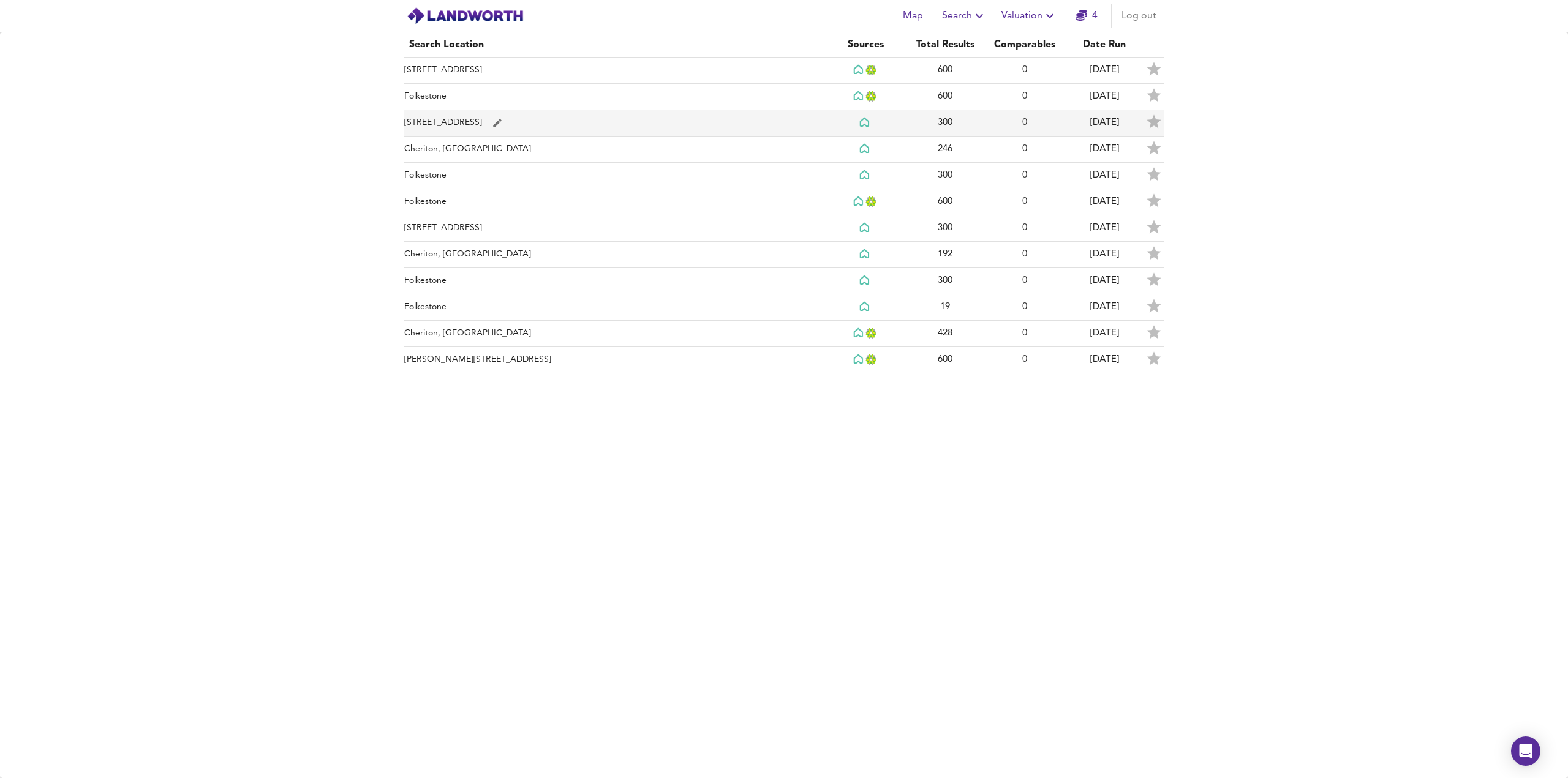
click at [983, 117] on td "300" at bounding box center [944, 123] width 79 height 26
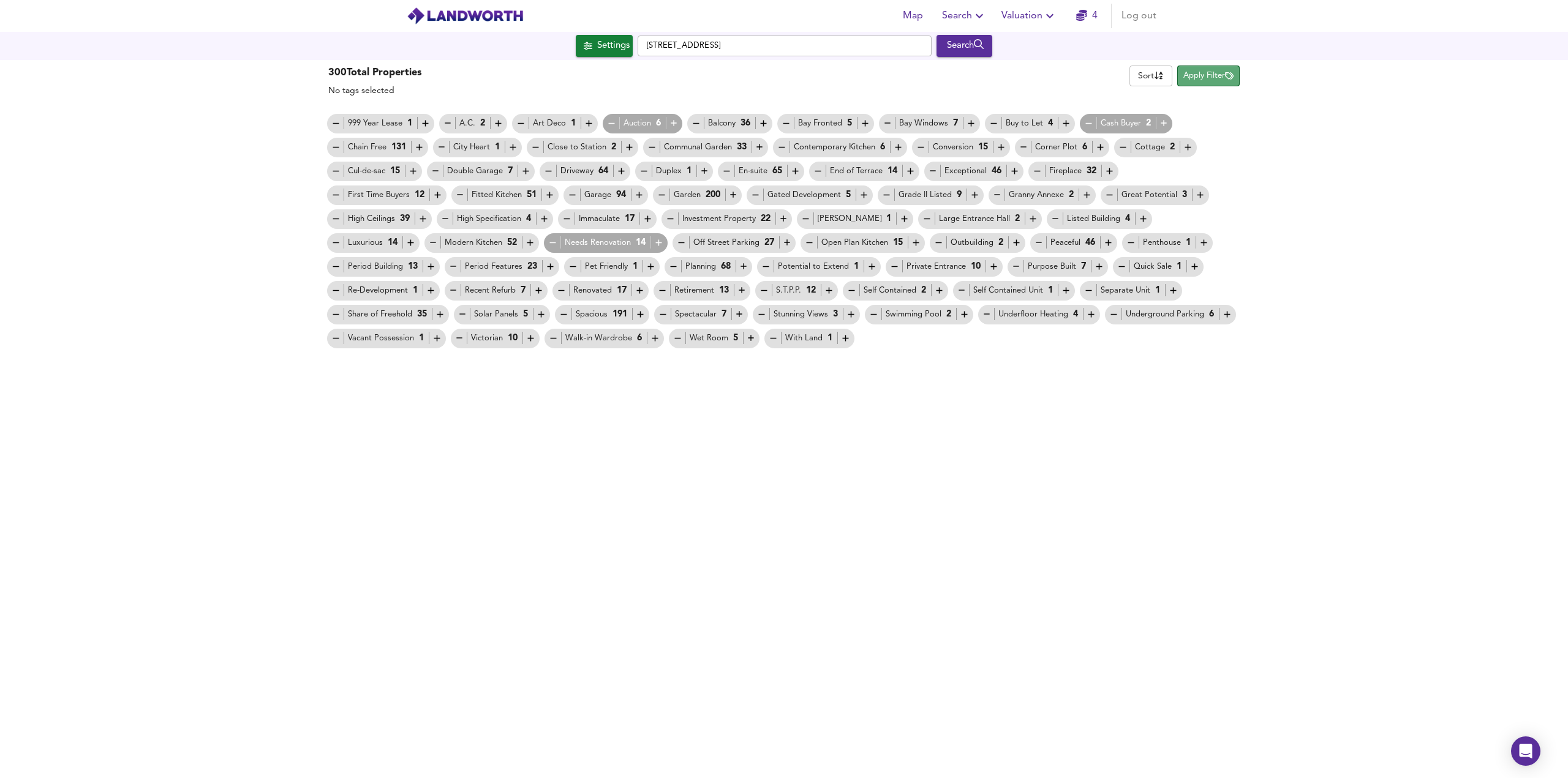
click at [1206, 77] on span "Apply Filter" at bounding box center [1208, 76] width 50 height 14
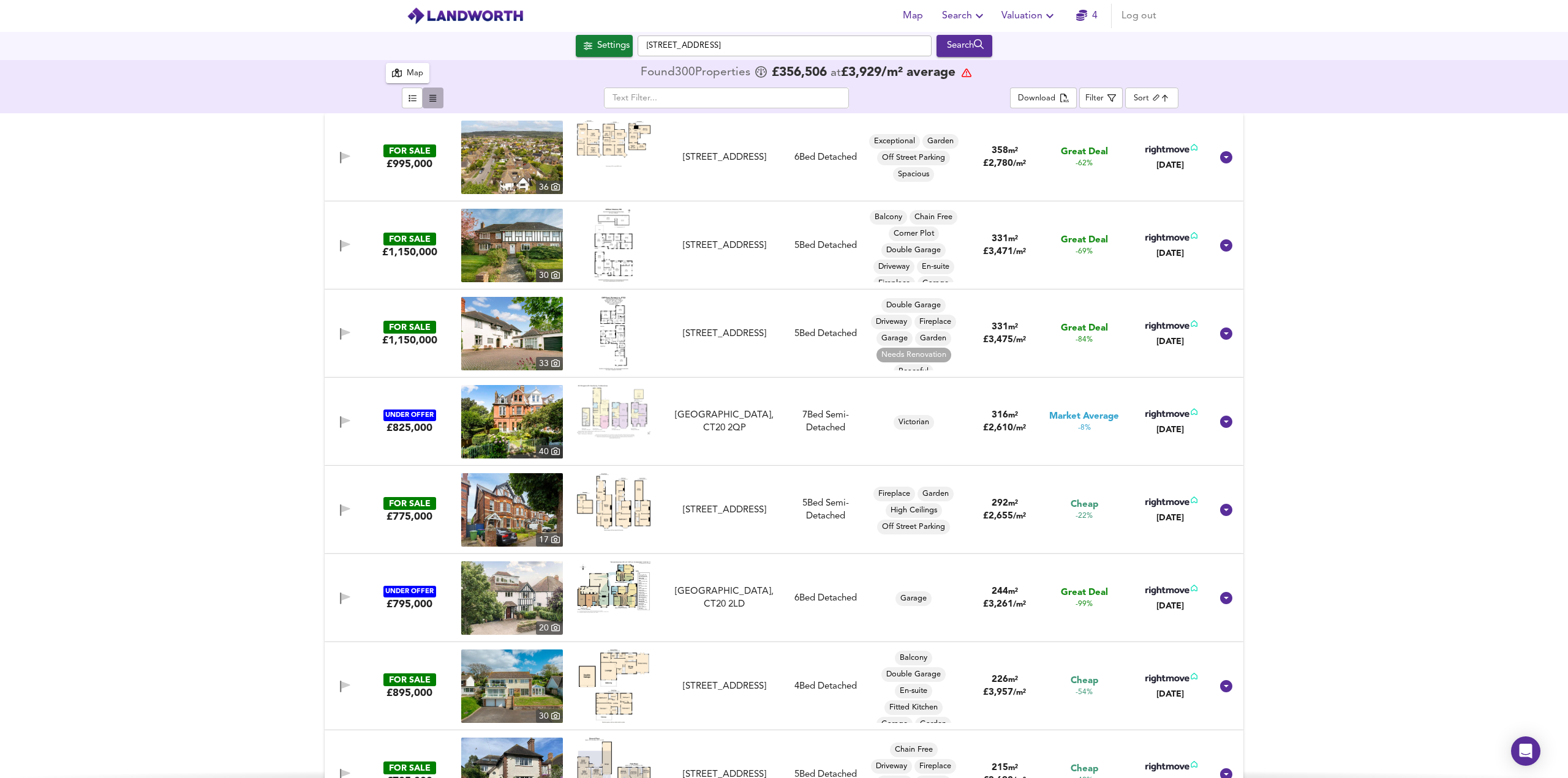
click at [429, 101] on icon "button" at bounding box center [433, 98] width 7 height 8
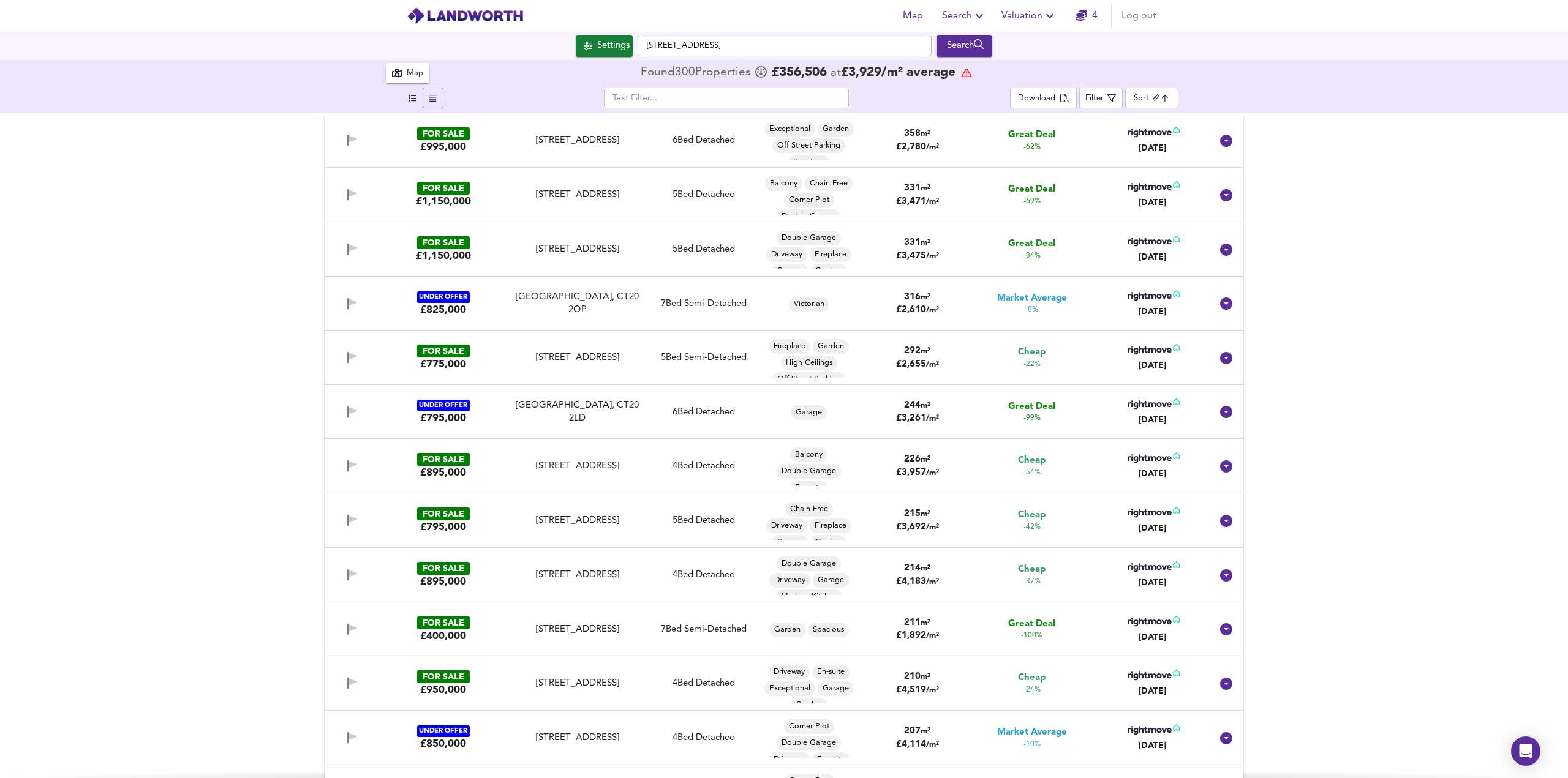
checkbox input "false"
click at [408, 101] on icon "button" at bounding box center [412, 98] width 8 height 8
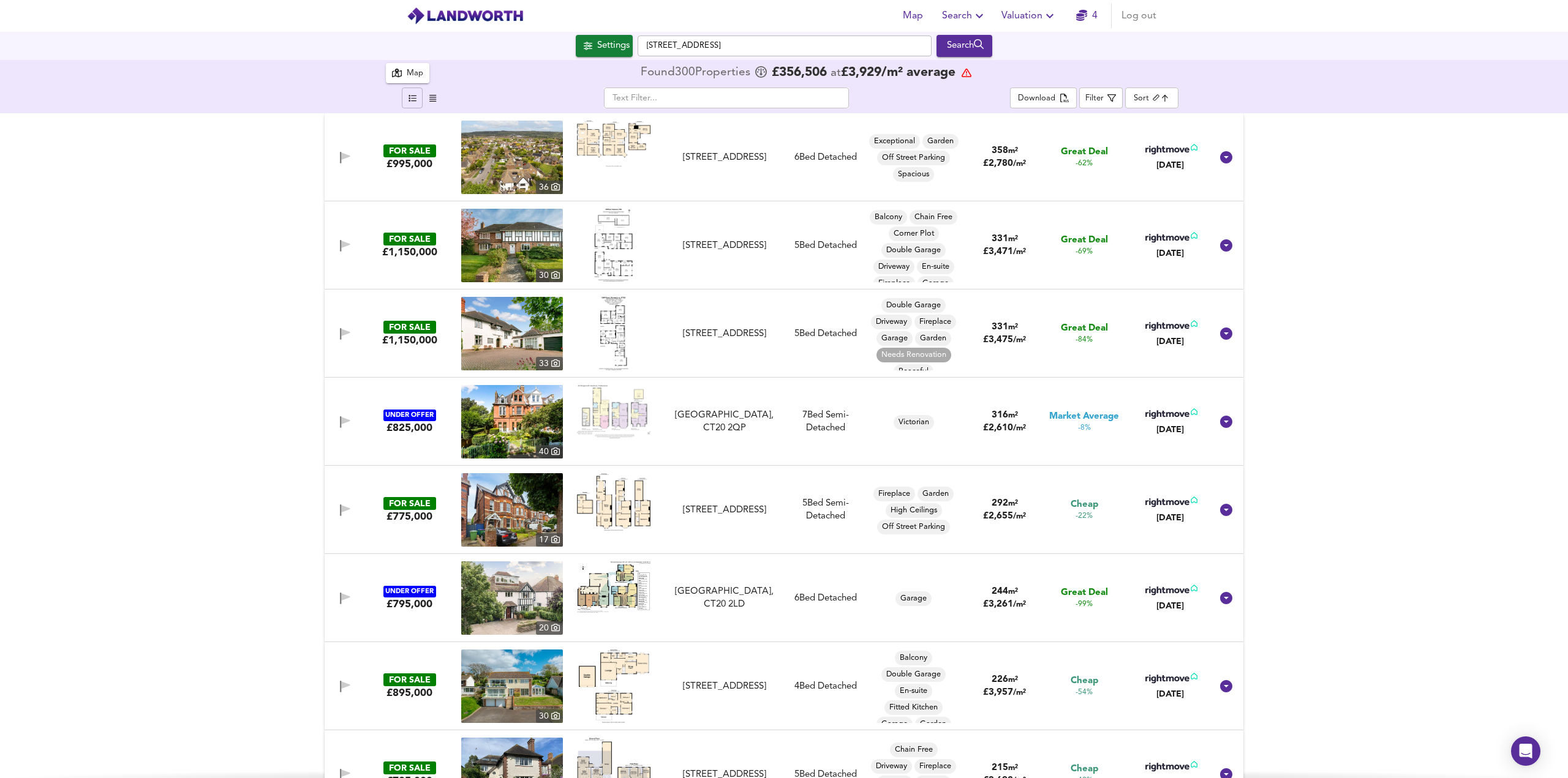
click at [413, 75] on div "Map" at bounding box center [414, 73] width 16 height 14
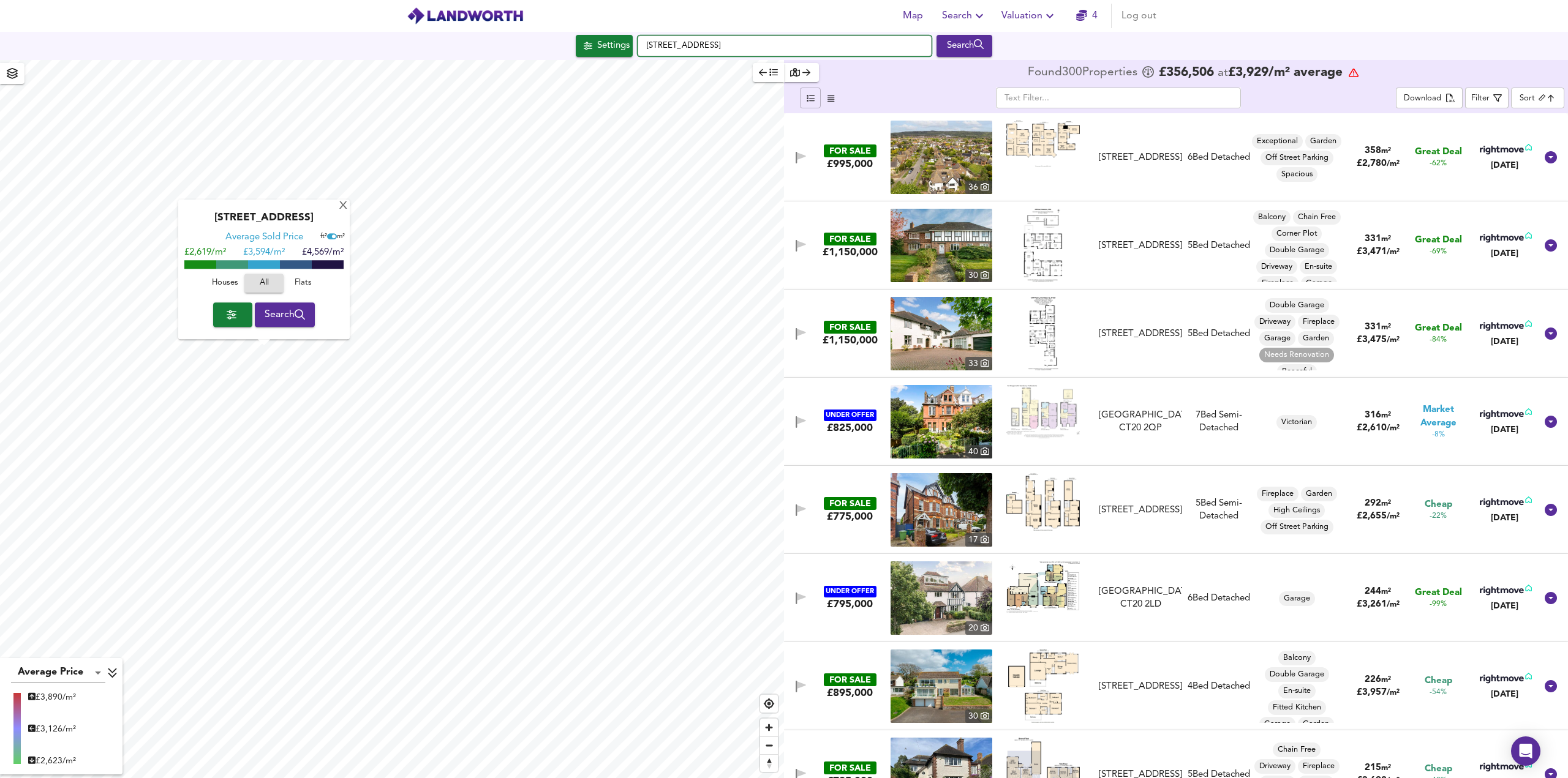
click at [772, 54] on input "[STREET_ADDRESS]" at bounding box center [784, 46] width 294 height 20
click at [958, 16] on span "Search" at bounding box center [964, 16] width 44 height 17
click at [970, 66] on li "Search History" at bounding box center [965, 66] width 121 height 22
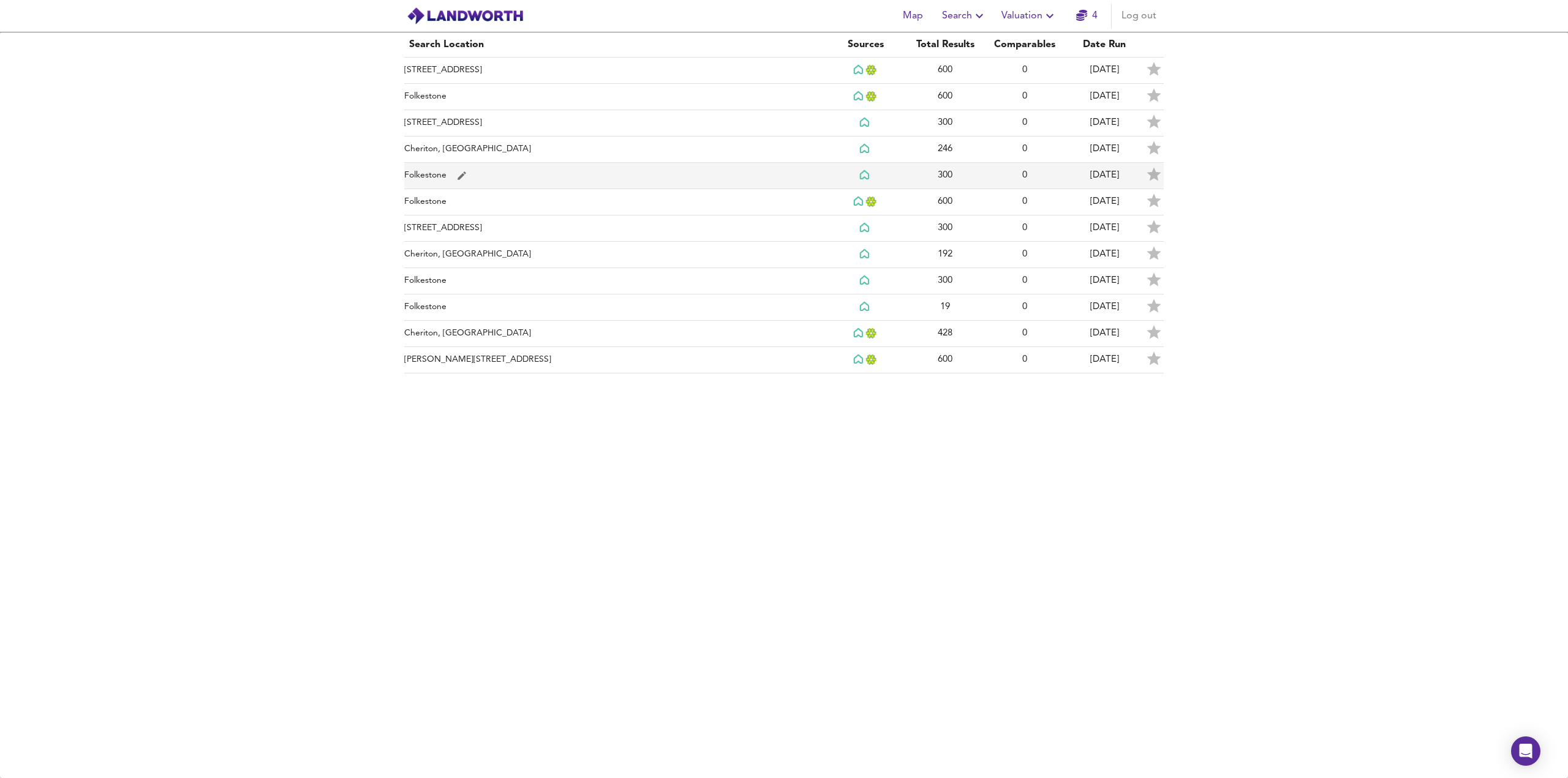
click at [543, 166] on td "Folkestone" at bounding box center [614, 176] width 421 height 26
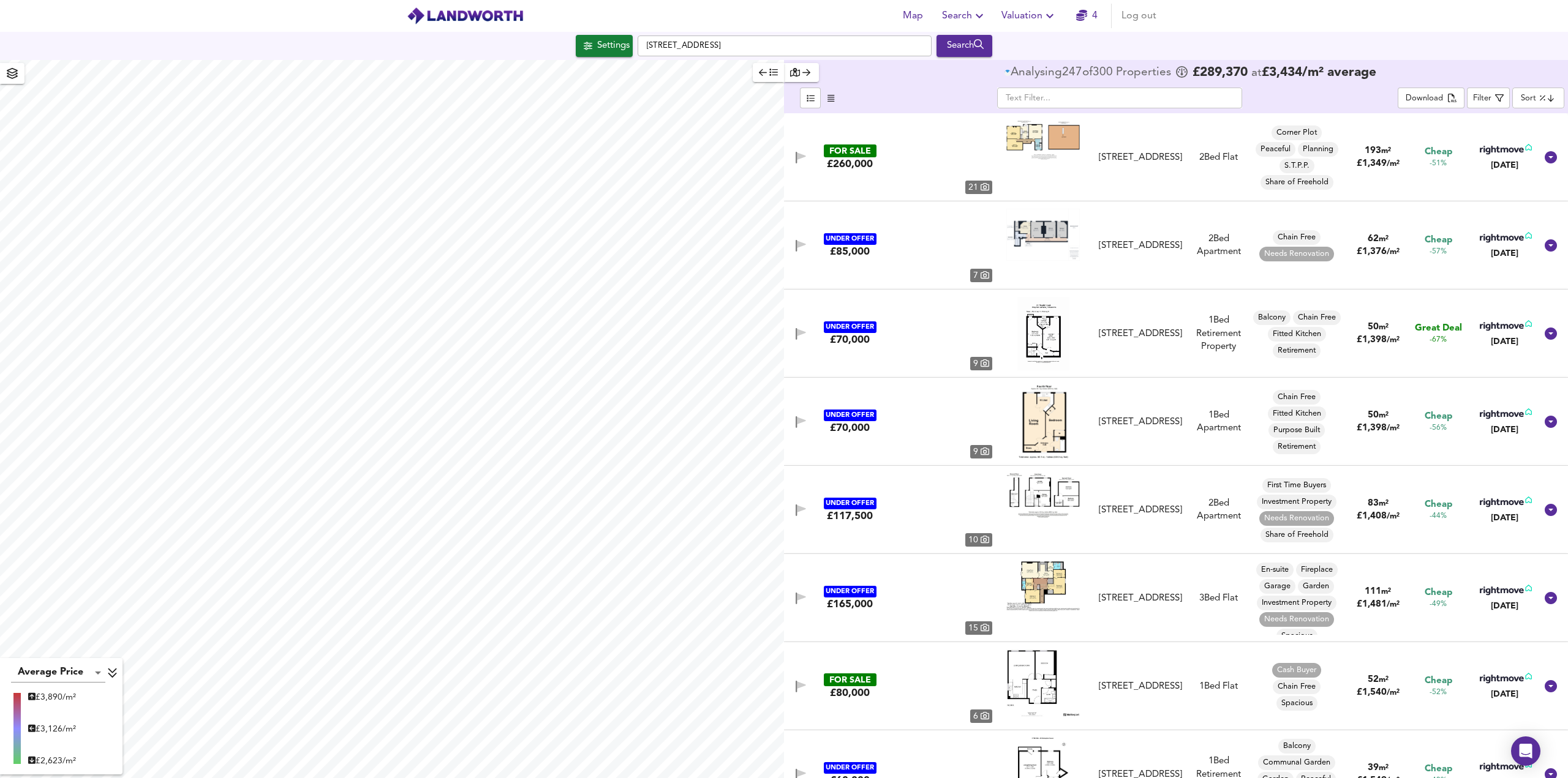
click at [1527, 99] on body "Map Search Valuation 4 Log out Settings [GEOGRAPHIC_DATA] Search Average Price …" at bounding box center [784, 389] width 1568 height 778
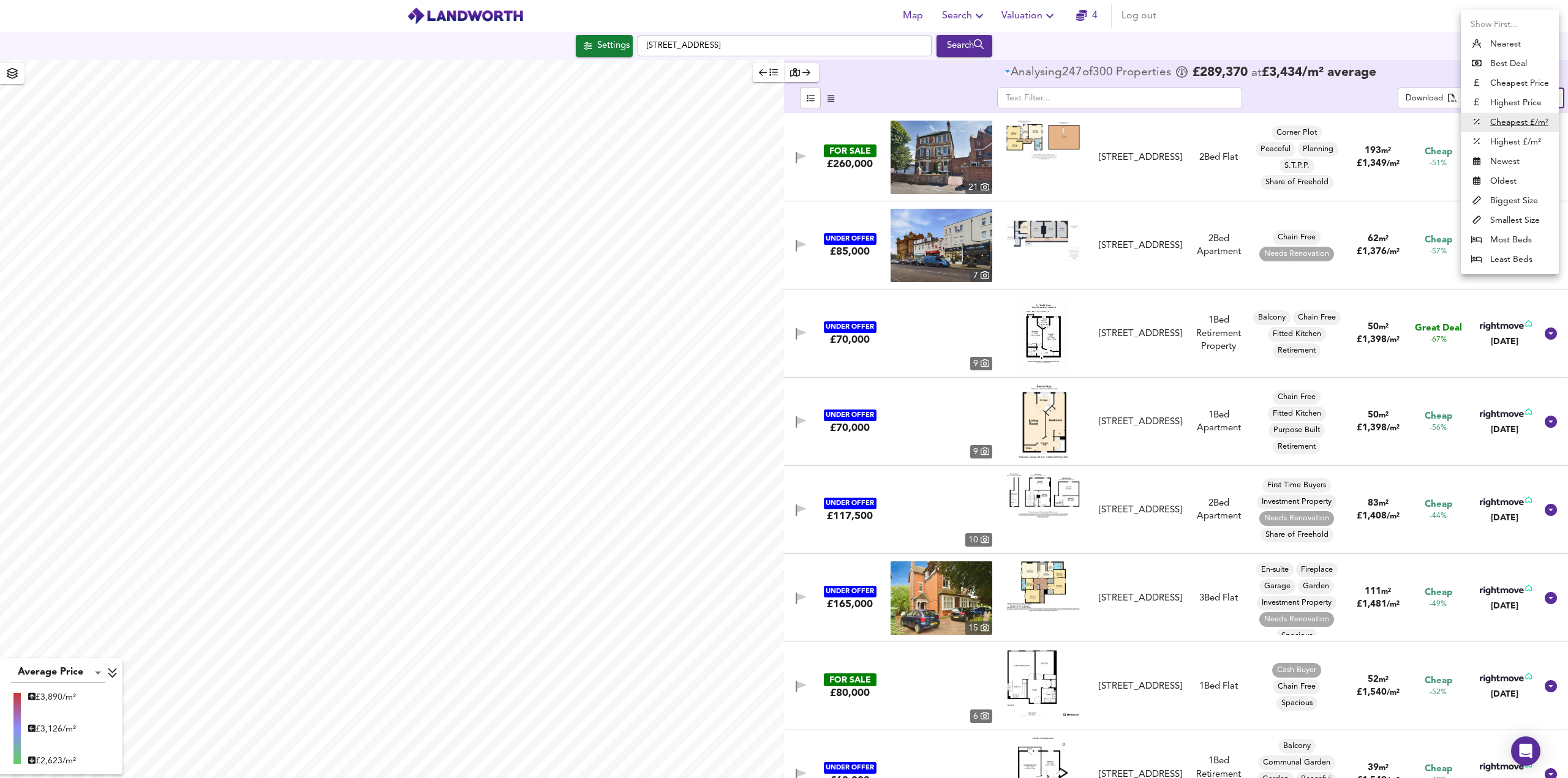
click at [1516, 201] on li "Biggest Size" at bounding box center [1509, 200] width 98 height 20
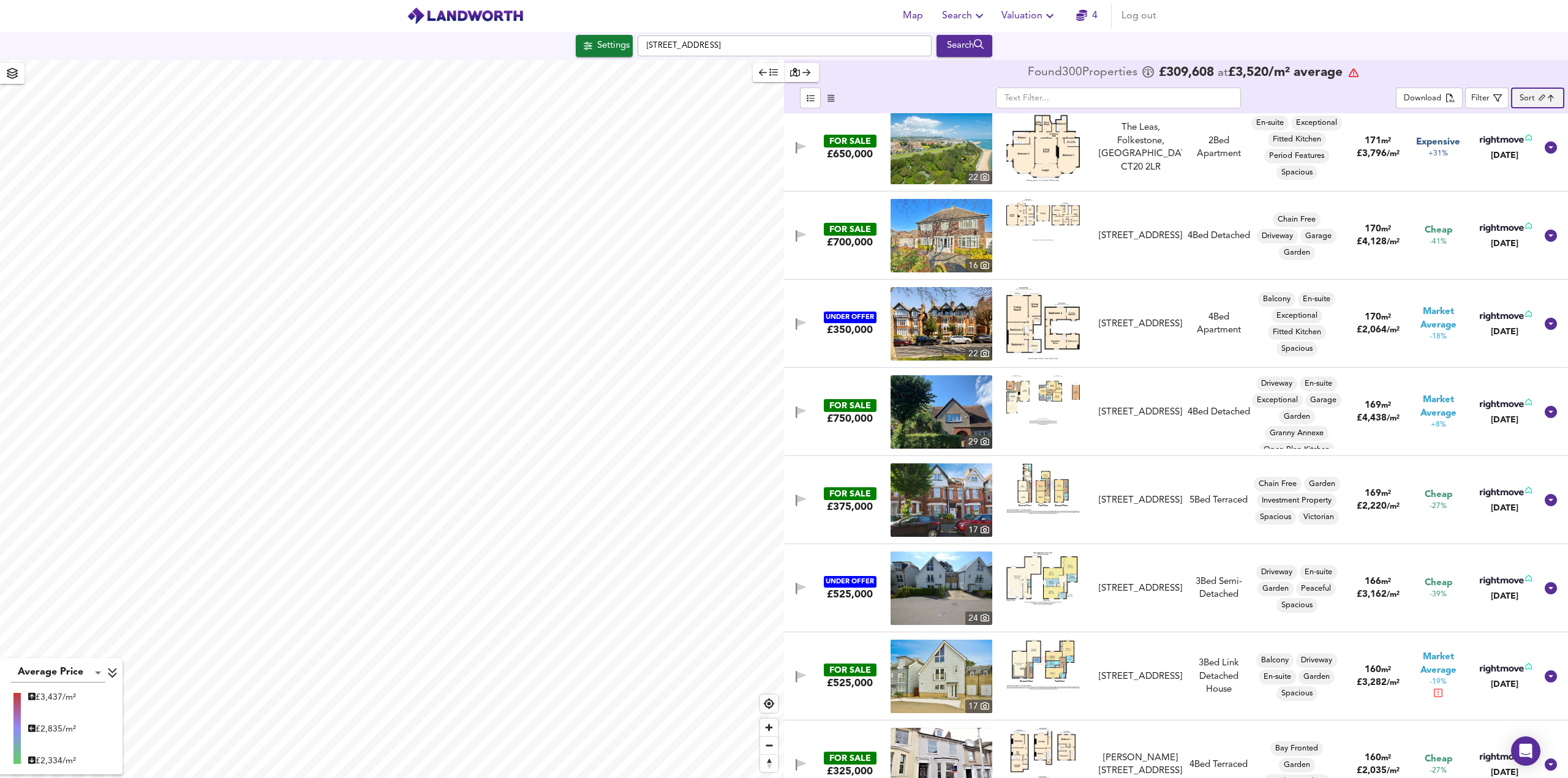
scroll to position [1470, 0]
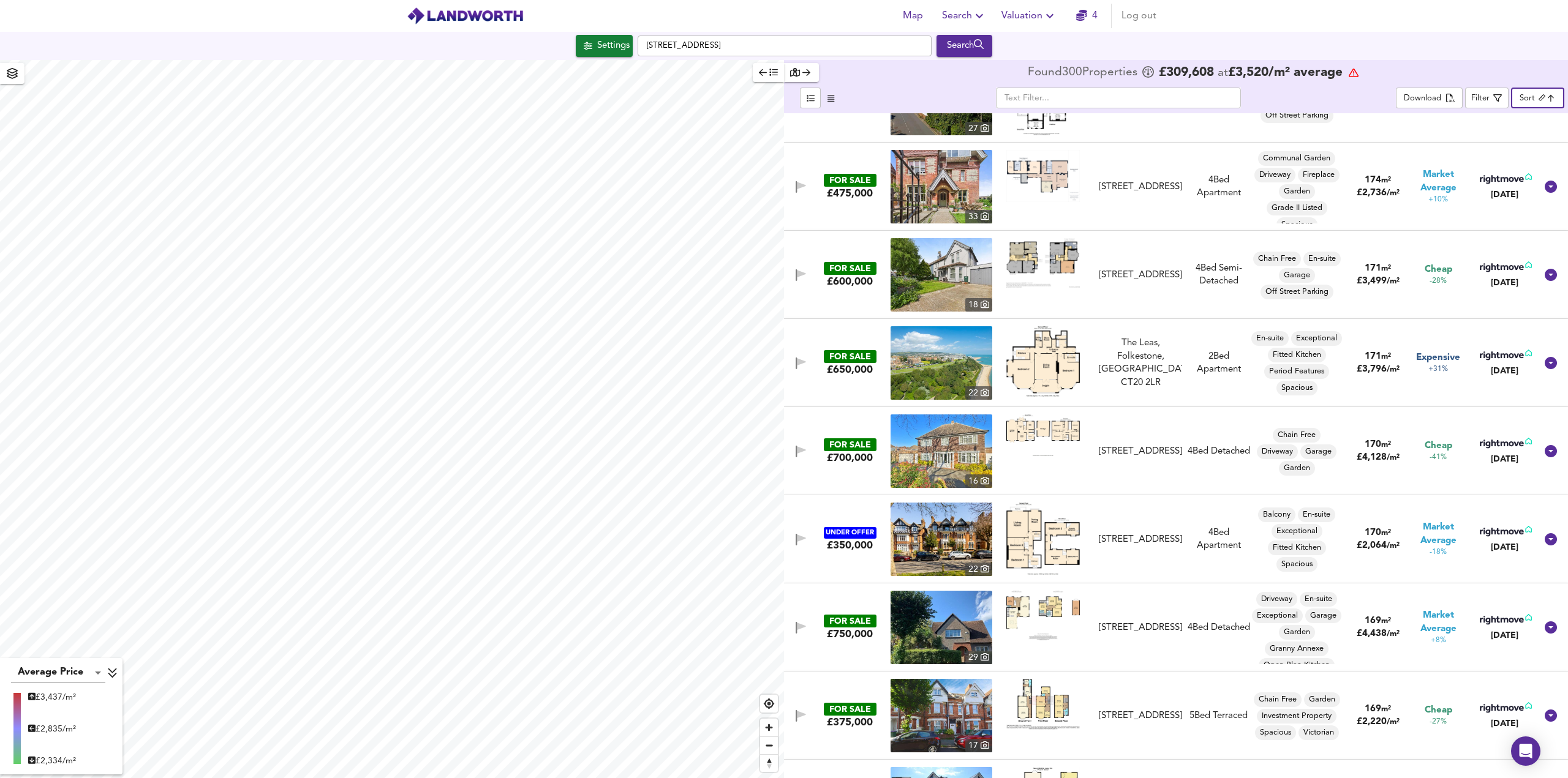
click at [1546, 96] on body "Map Search Valuation 4 Log out Settings [GEOGRAPHIC_DATA] Search Average Price …" at bounding box center [784, 389] width 1568 height 778
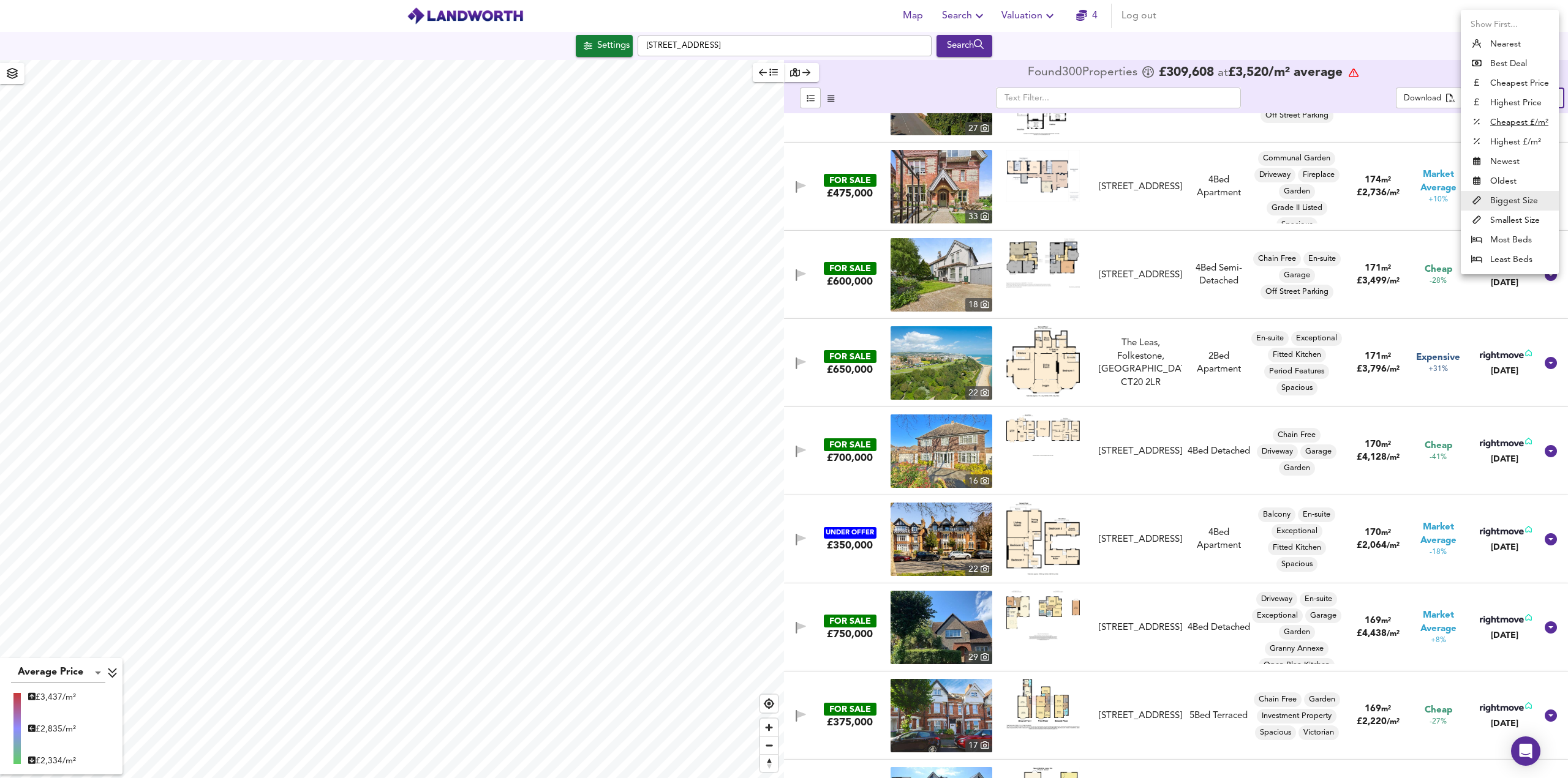
click at [1502, 103] on li "Highest Price" at bounding box center [1509, 102] width 98 height 20
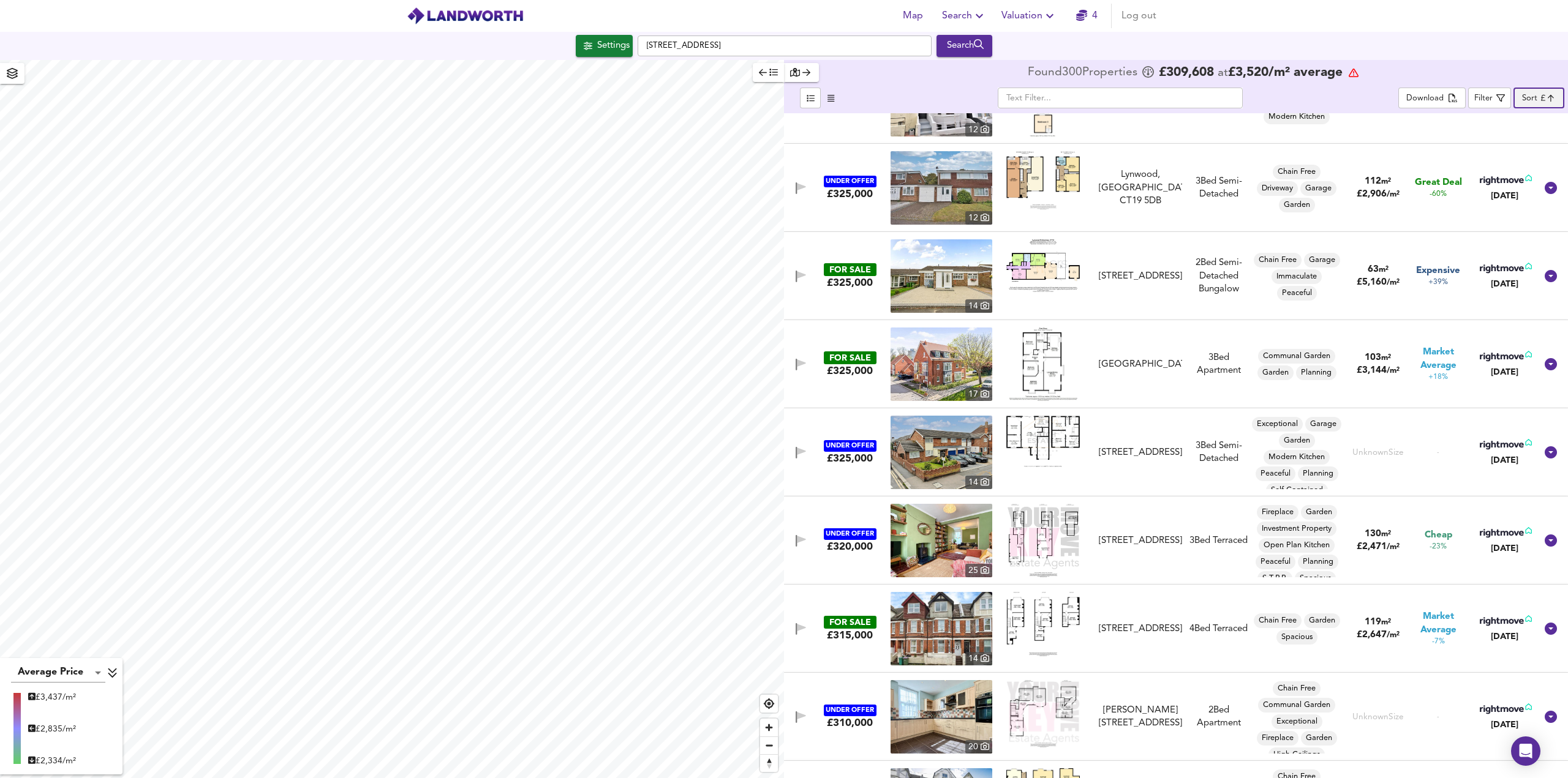
scroll to position [7472, 0]
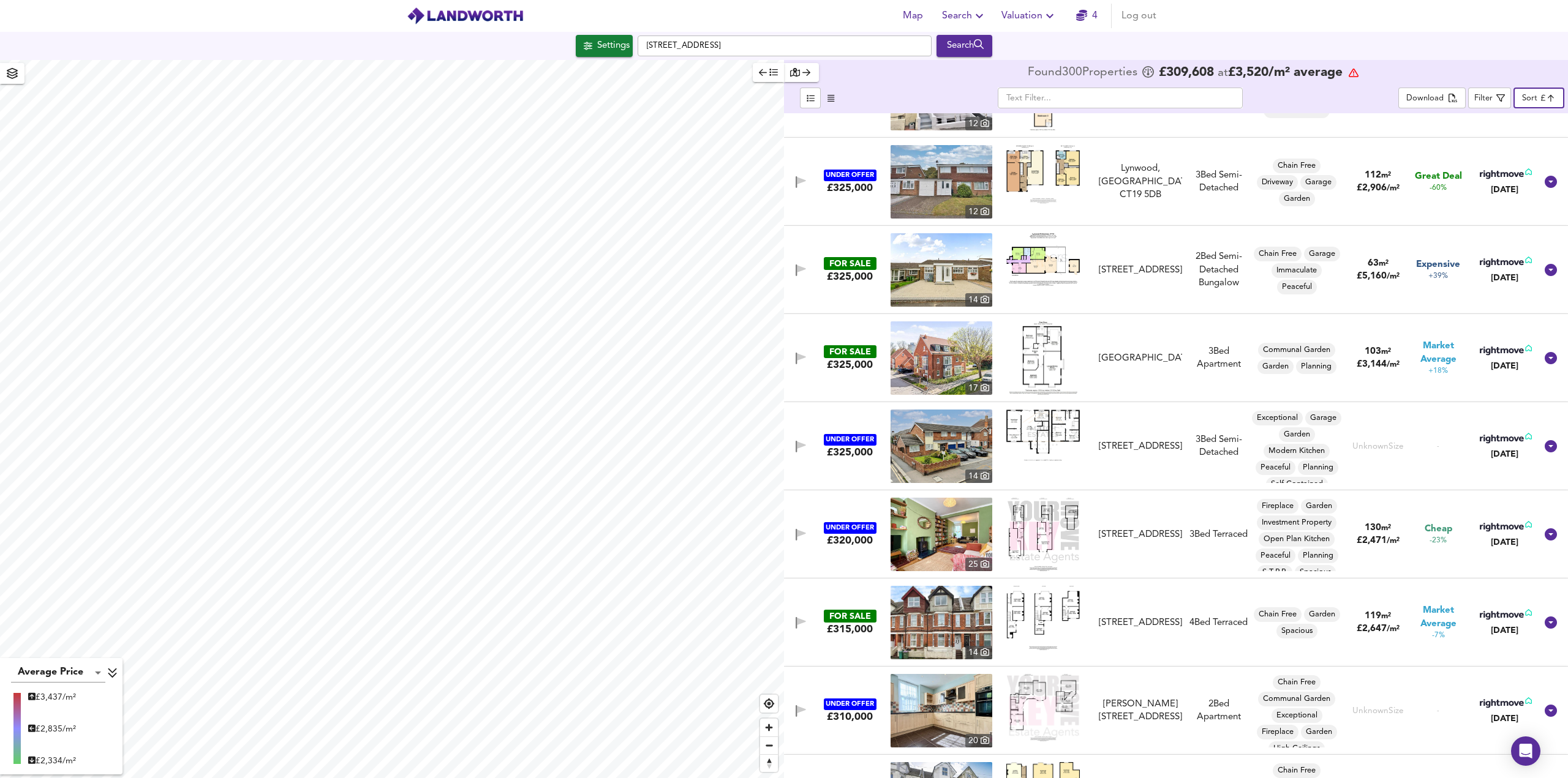
click at [1544, 99] on body "Map Search Valuation 4 Log out Settings [GEOGRAPHIC_DATA] Search Average Price …" at bounding box center [784, 389] width 1568 height 778
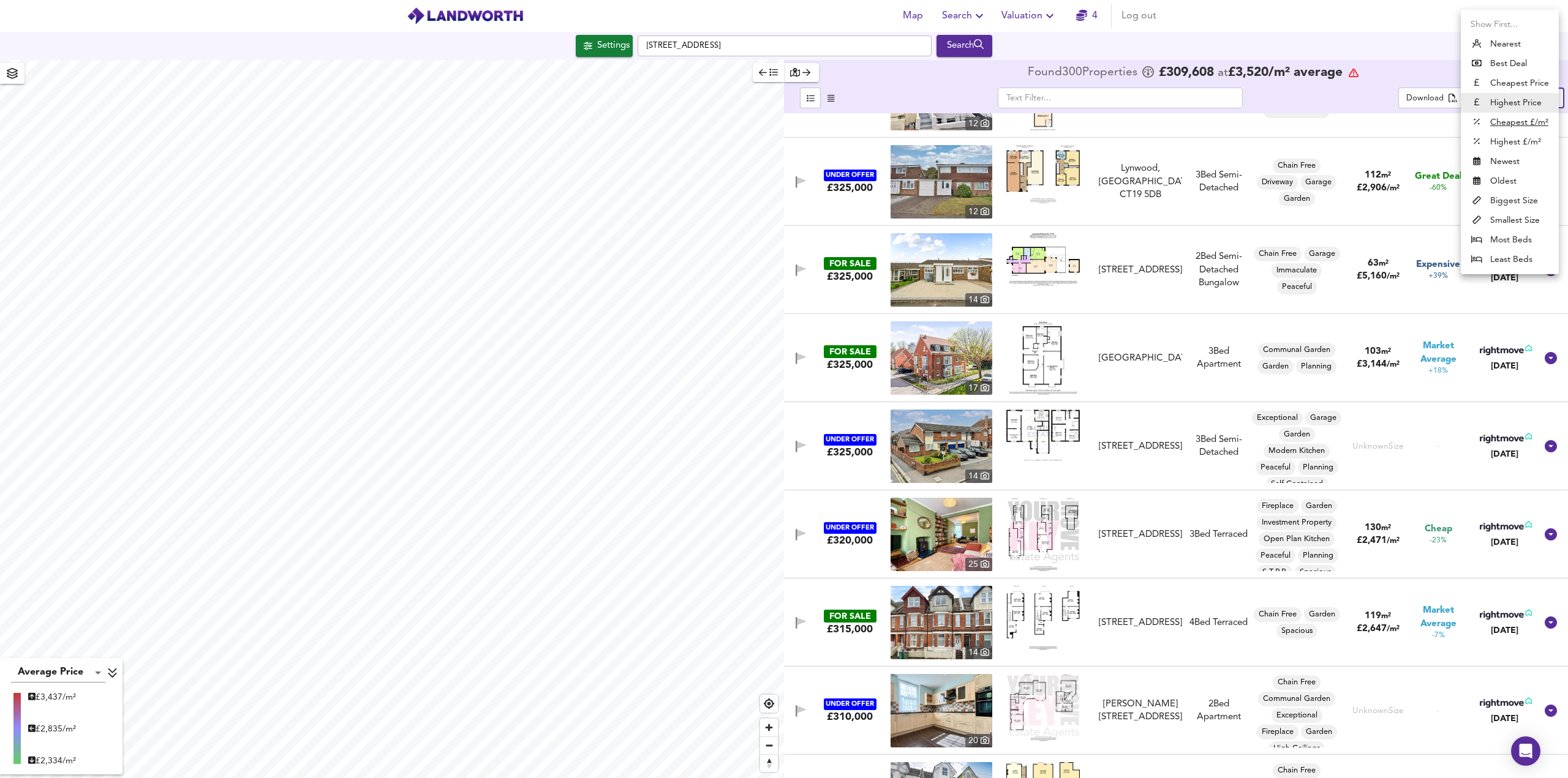
click at [1507, 121] on u "Cheapest £/m²" at bounding box center [1519, 123] width 58 height 12
type input "lowppsf"
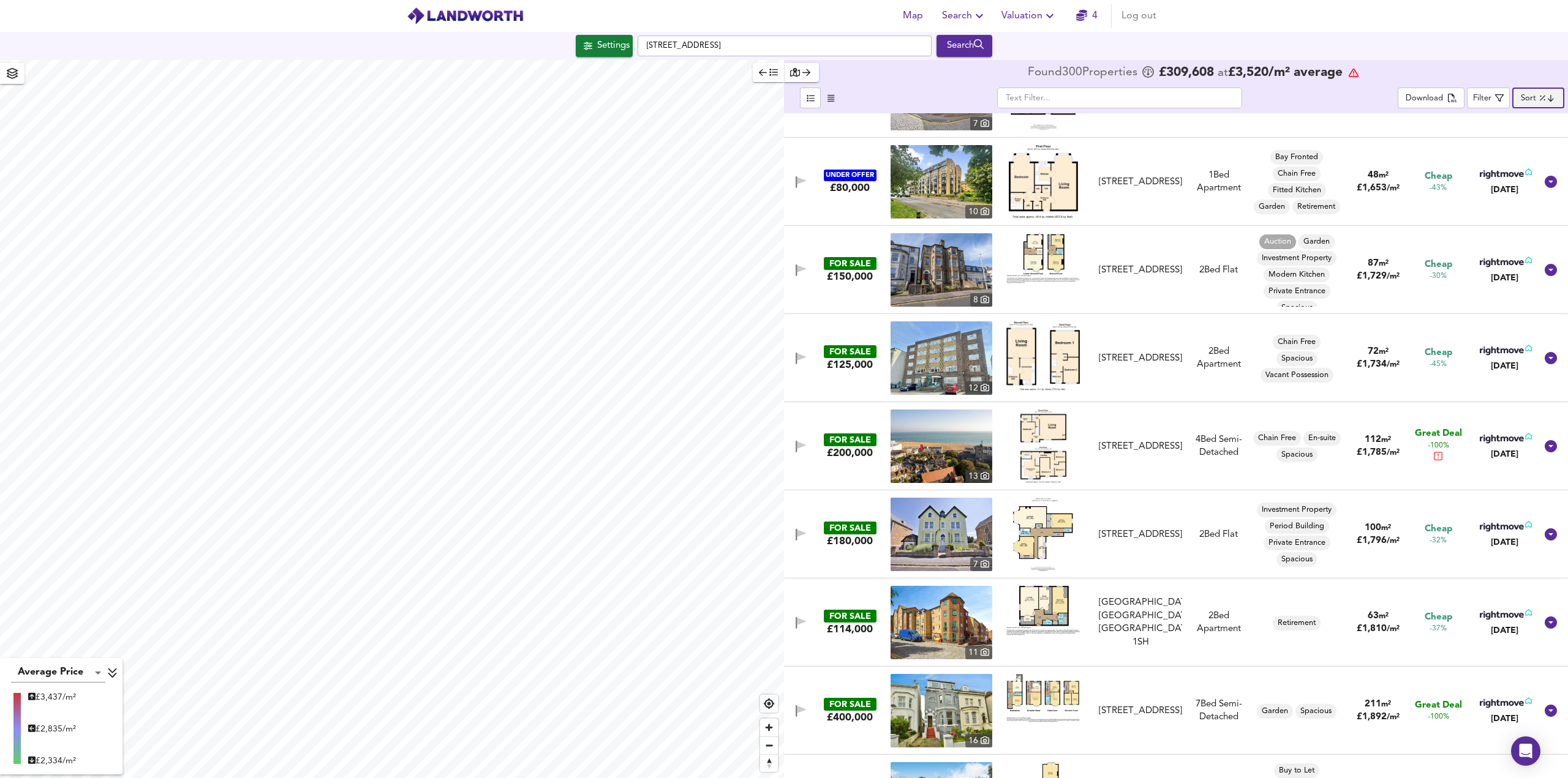
scroll to position [919, 0]
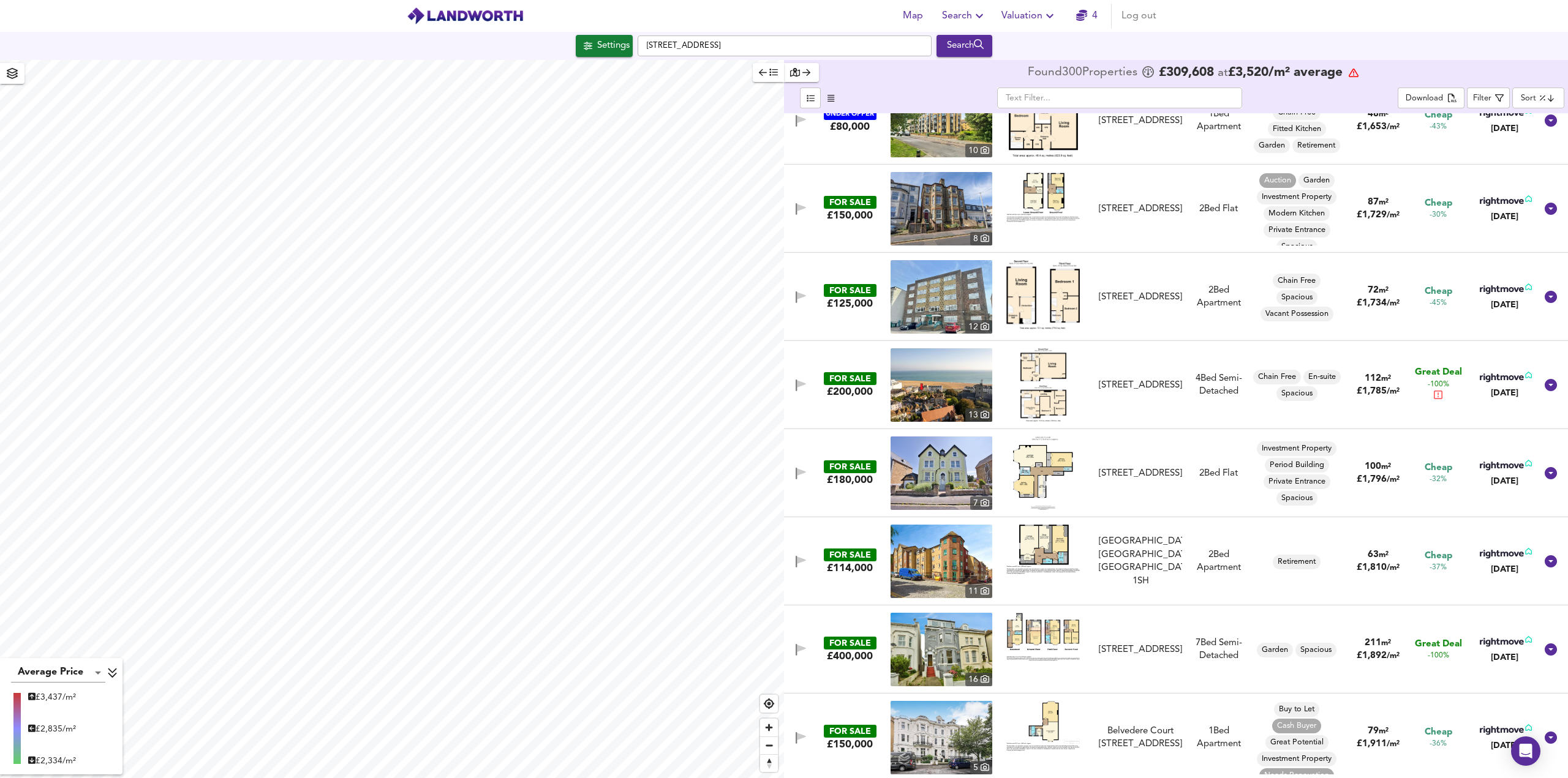
click at [933, 201] on img at bounding box center [941, 209] width 101 height 73
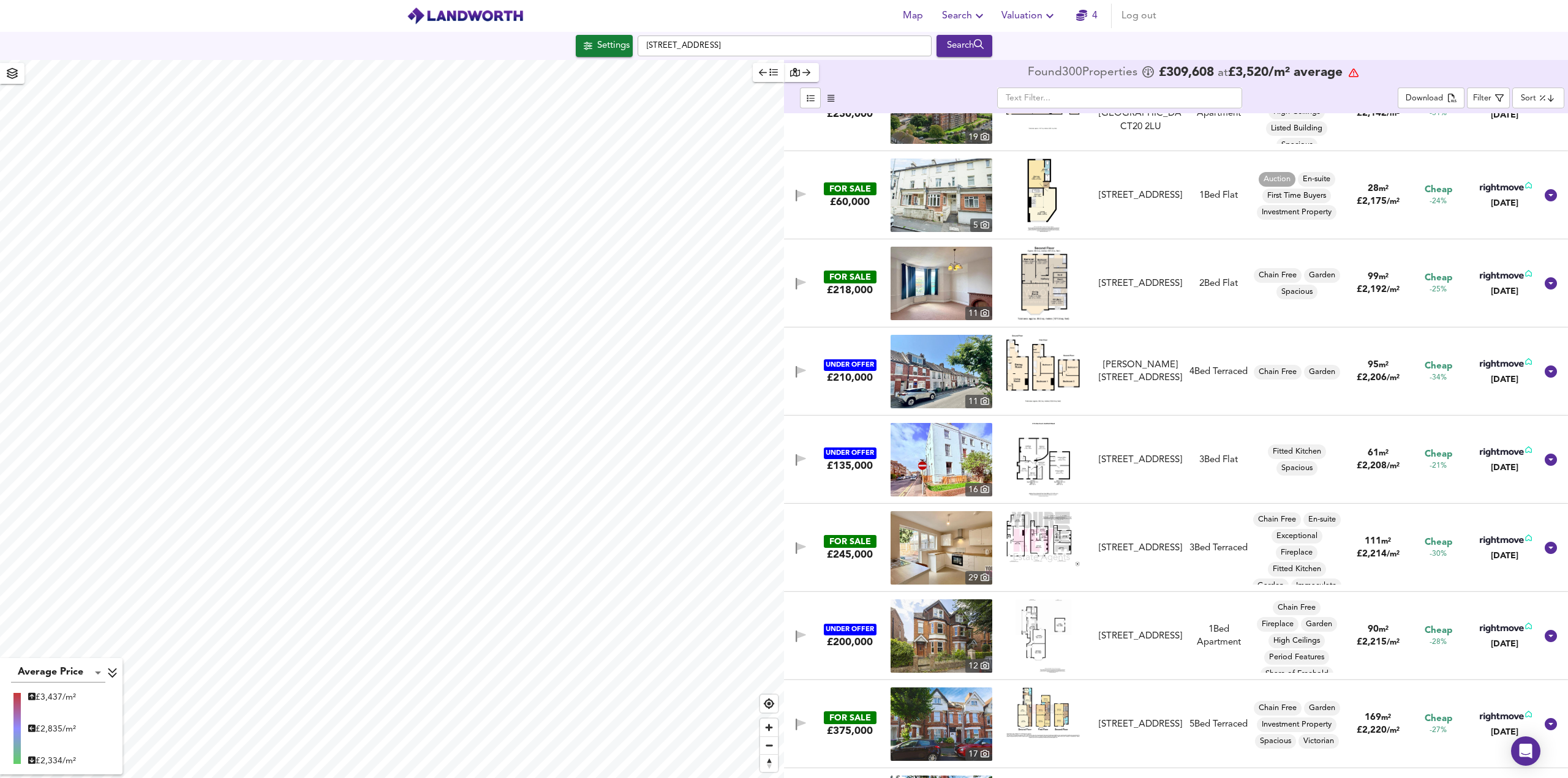
scroll to position [2817, 0]
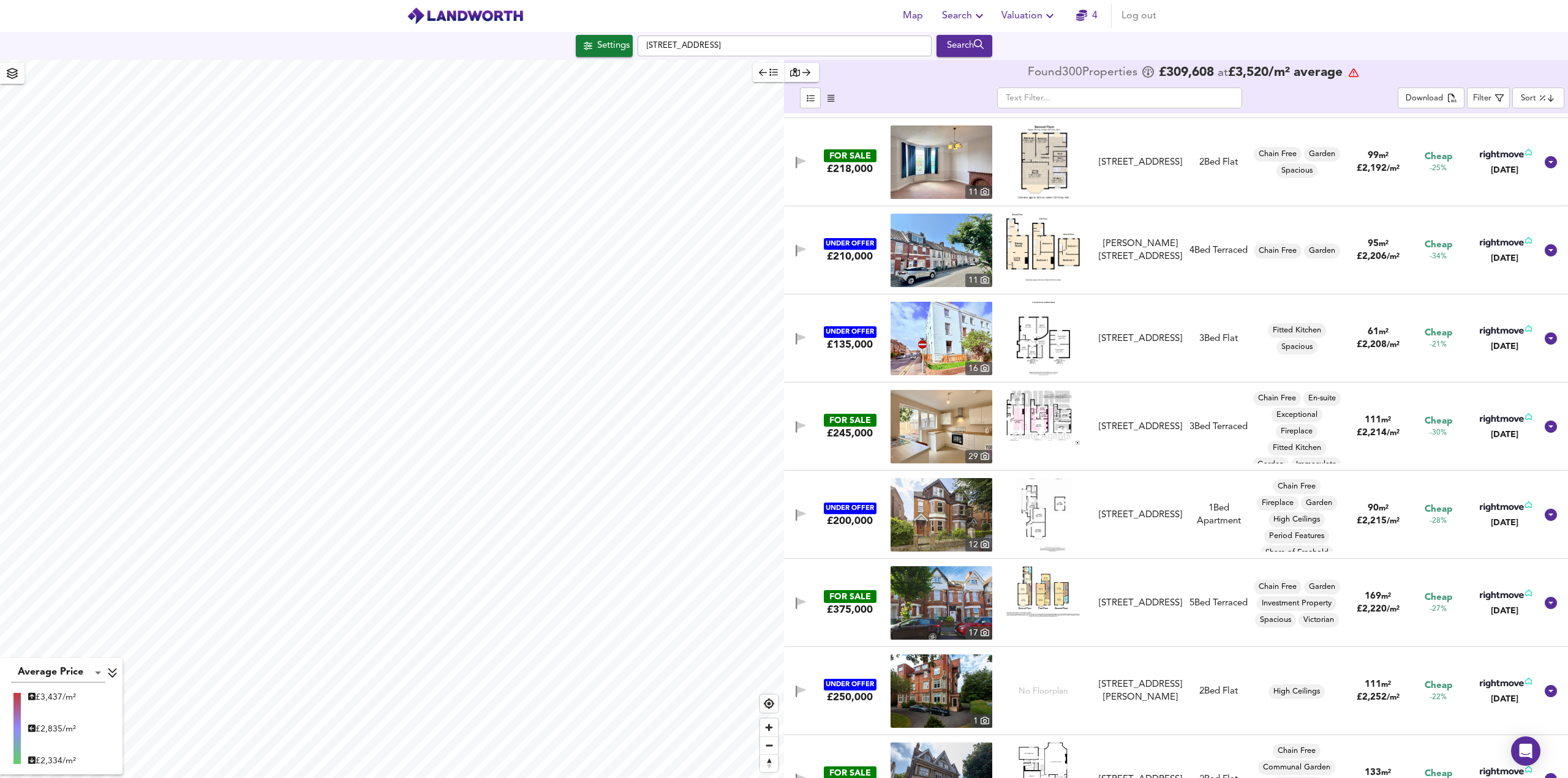
click at [1025, 428] on img at bounding box center [1043, 418] width 73 height 55
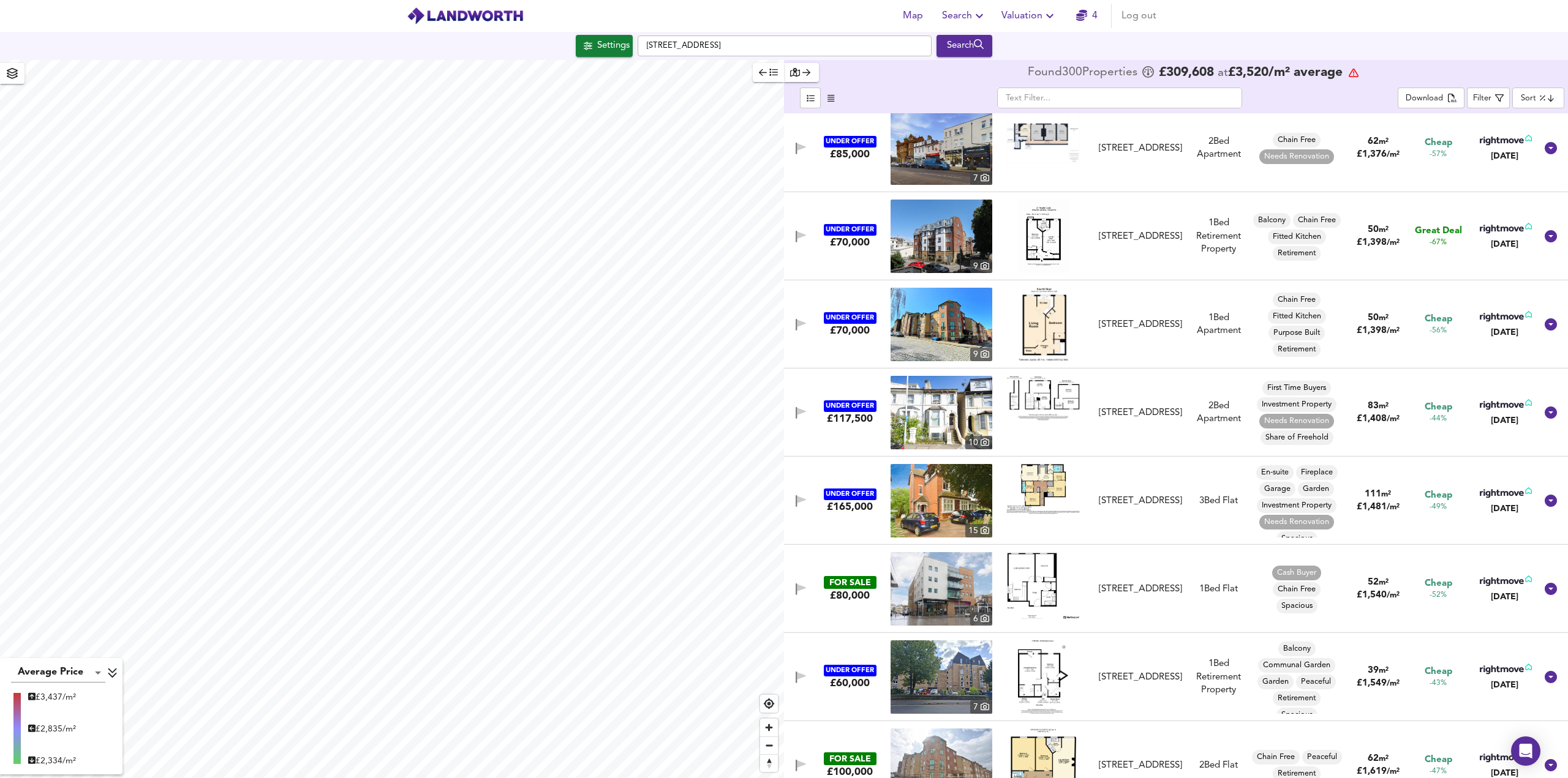
scroll to position [0, 0]
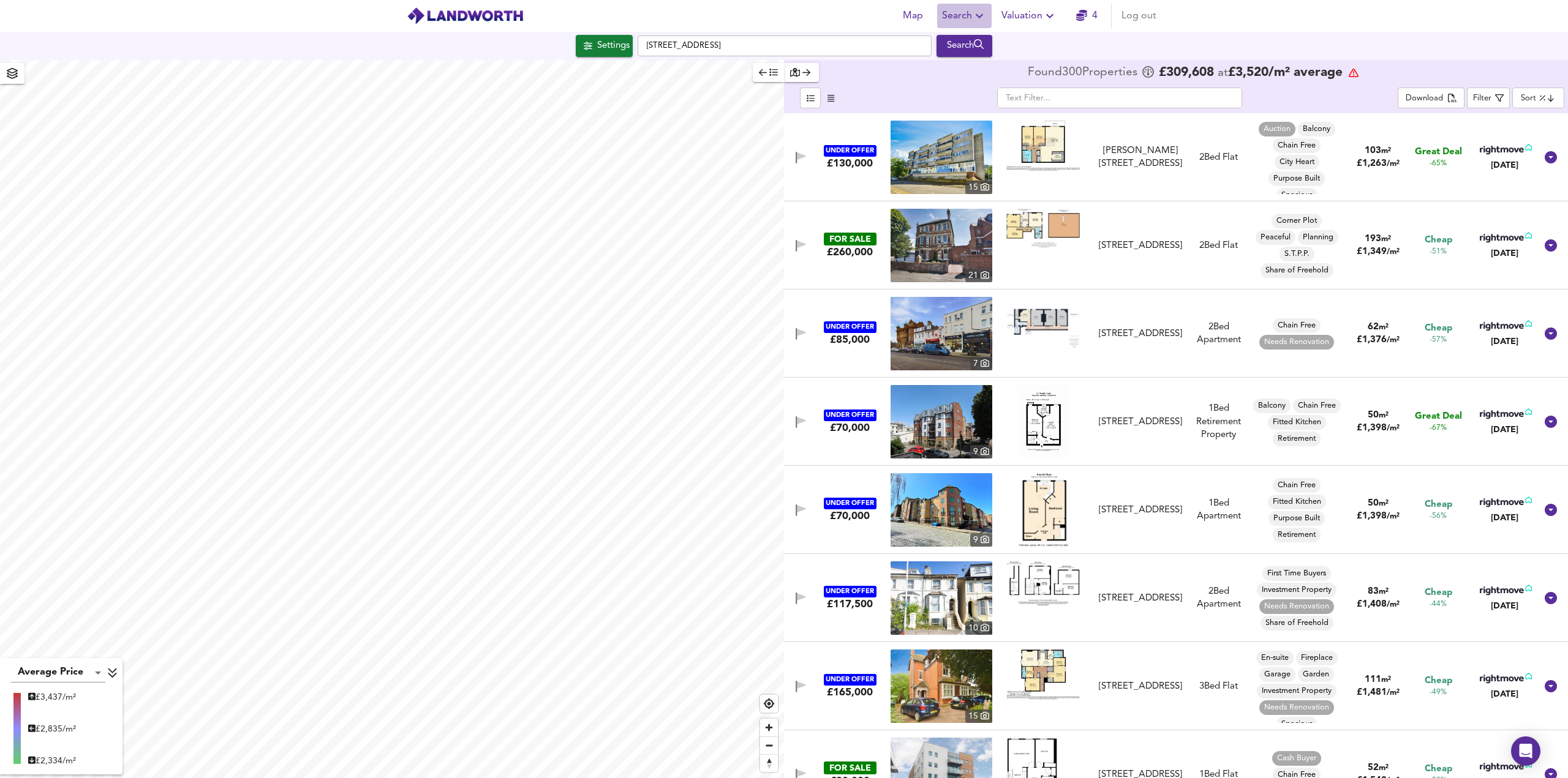
click at [963, 16] on span "Search" at bounding box center [964, 16] width 44 height 17
click at [947, 71] on li "Search History" at bounding box center [965, 66] width 121 height 22
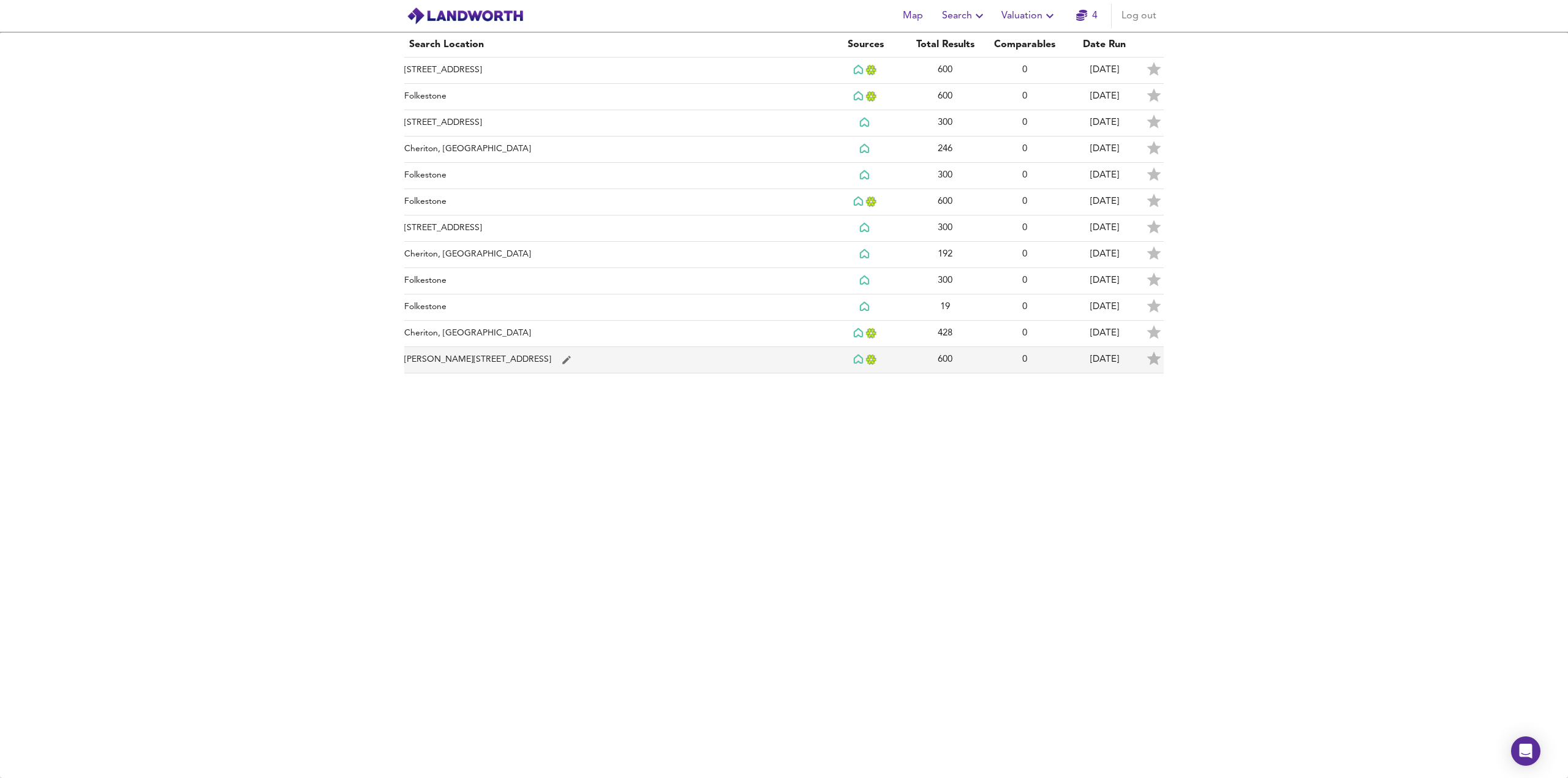
click at [630, 355] on td "[PERSON_NAME][STREET_ADDRESS]" at bounding box center [614, 360] width 421 height 26
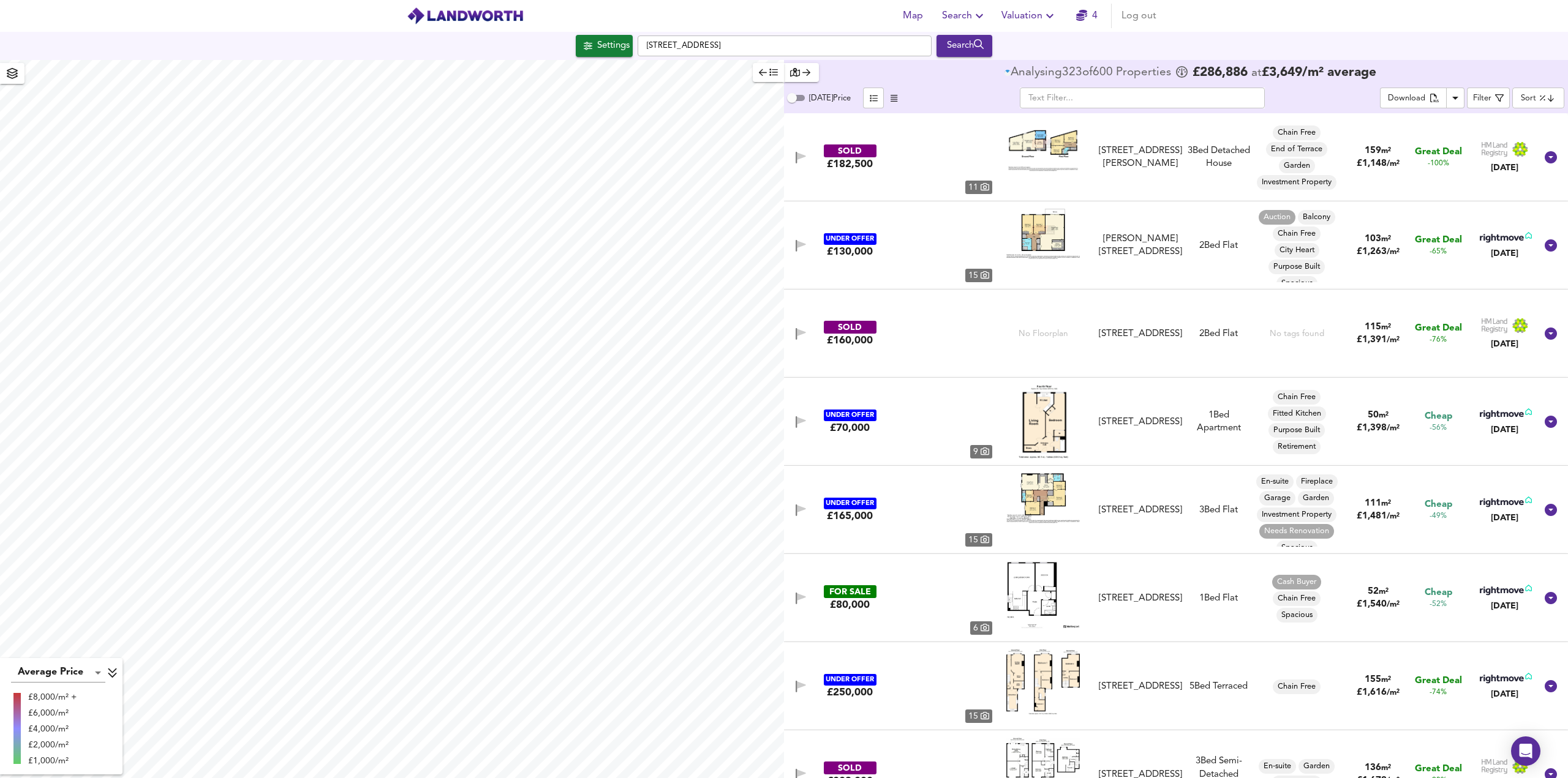
click at [1533, 101] on body "Map Search Valuation 4 Log out Settings [GEOGRAPHIC_DATA] Search Average Price …" at bounding box center [784, 389] width 1568 height 778
type input "lowppsf"
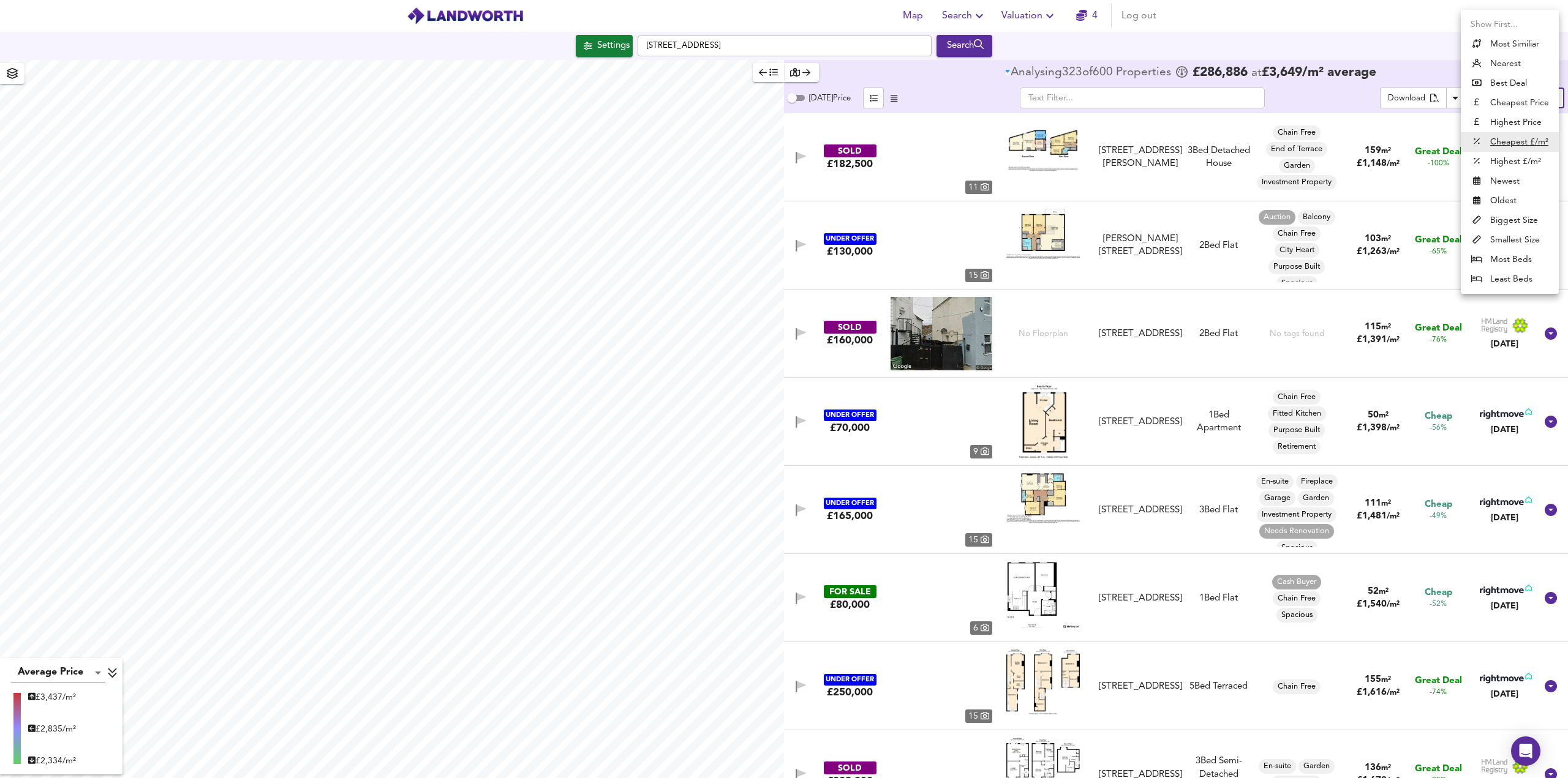
click at [1504, 140] on u "Cheapest £/m²" at bounding box center [1519, 142] width 58 height 12
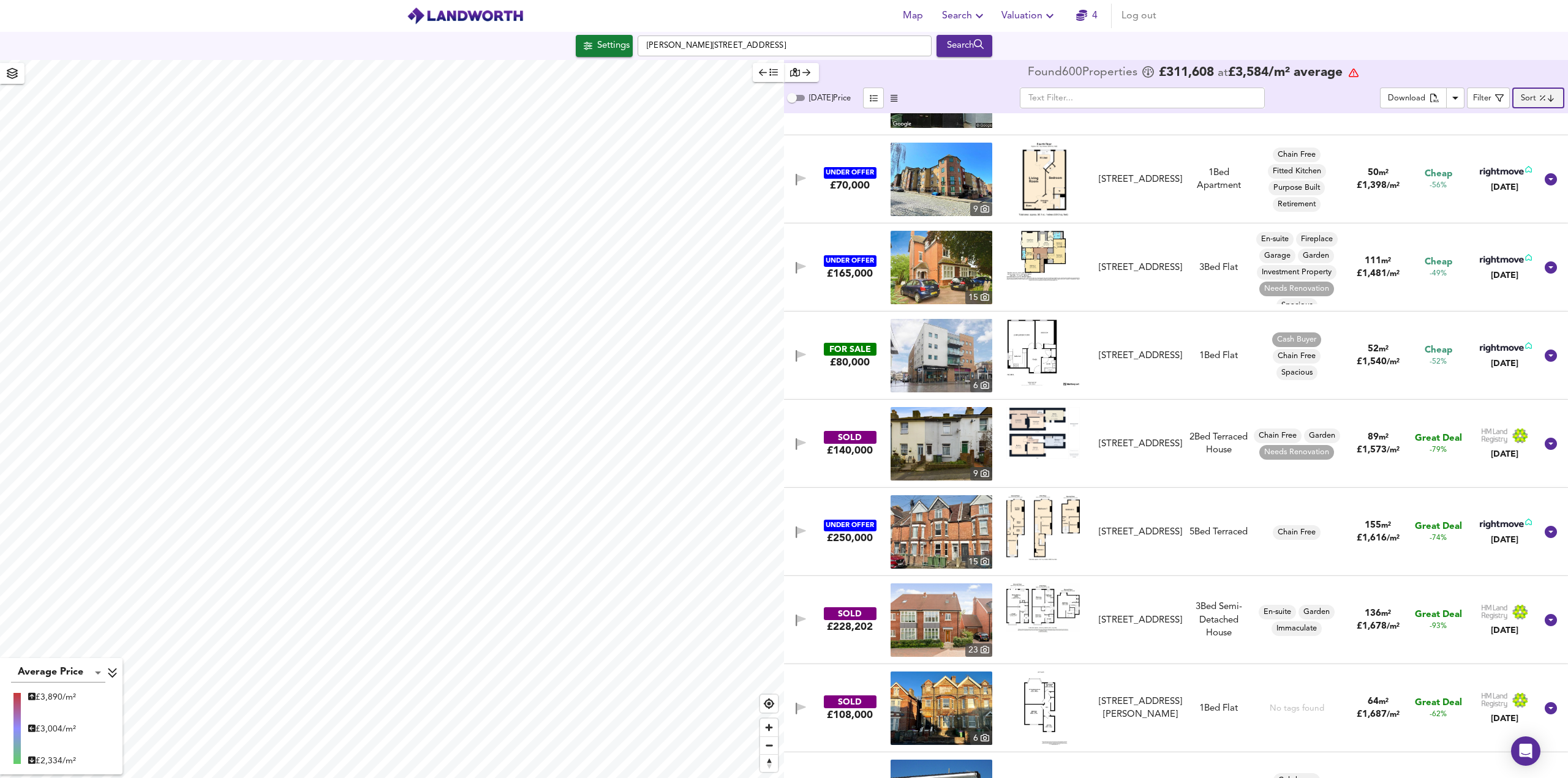
scroll to position [735, 0]
